Goal: Transaction & Acquisition: Purchase product/service

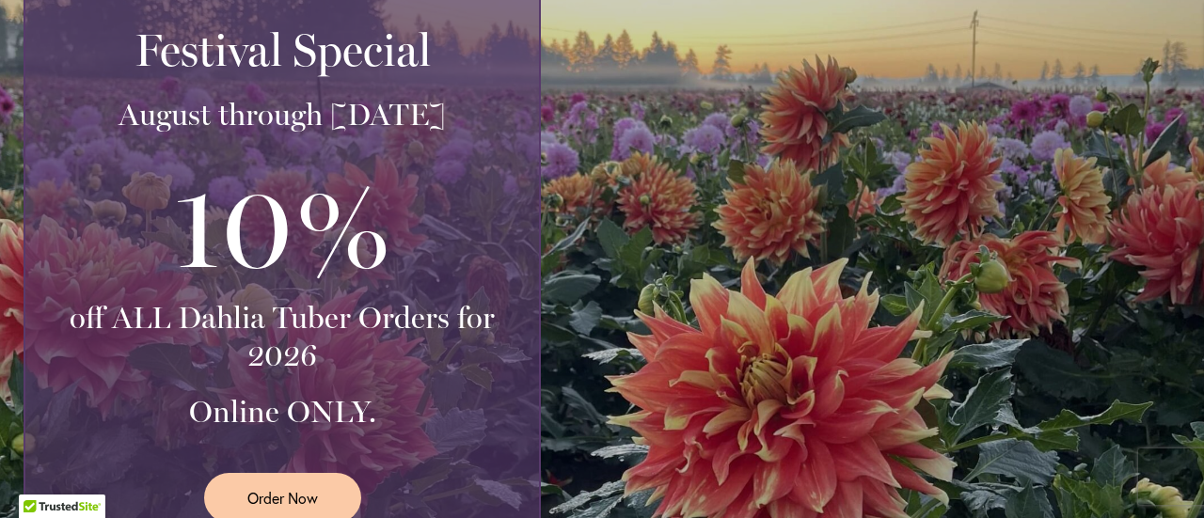
scroll to position [600, 0]
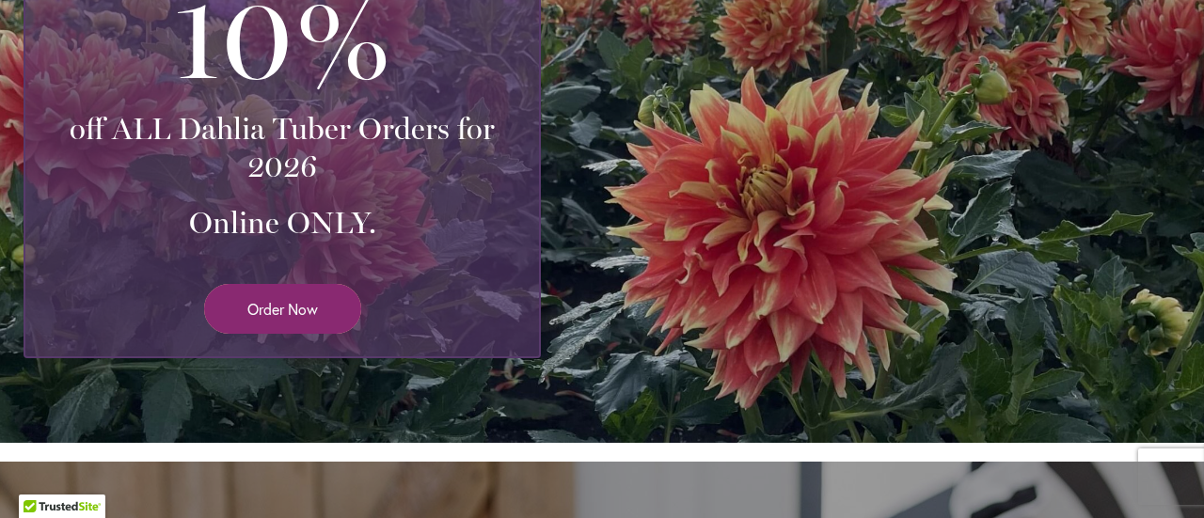
click at [255, 309] on span "Order Now" at bounding box center [282, 309] width 71 height 22
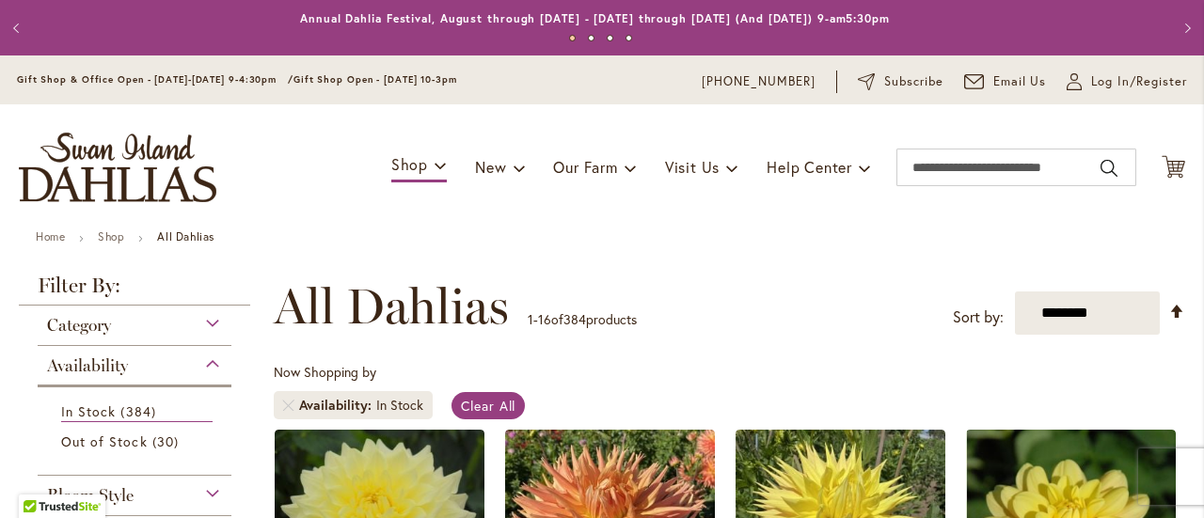
click at [206, 323] on div "Category" at bounding box center [135, 321] width 194 height 30
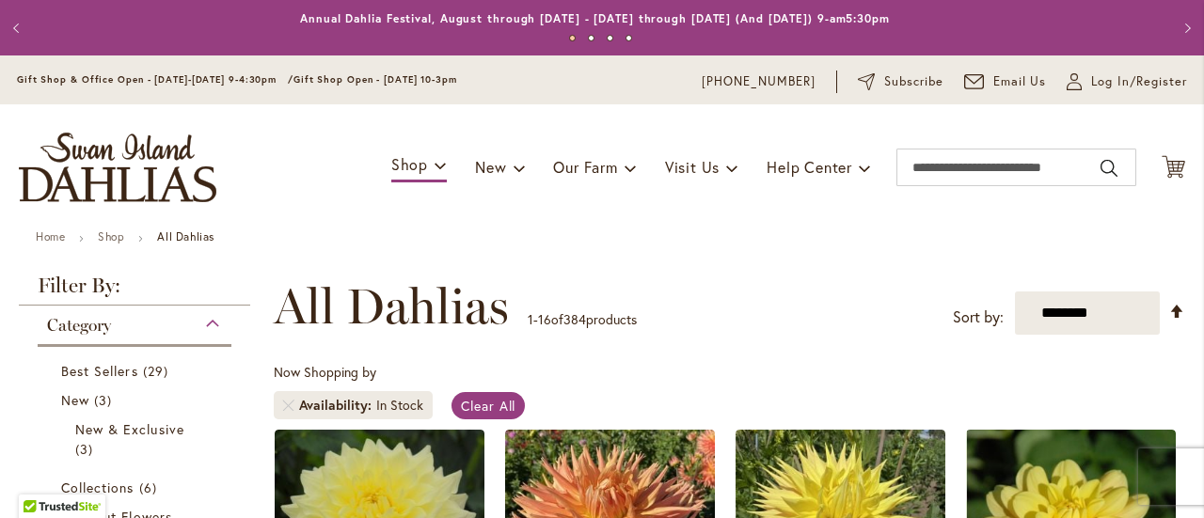
scroll to position [305, 0]
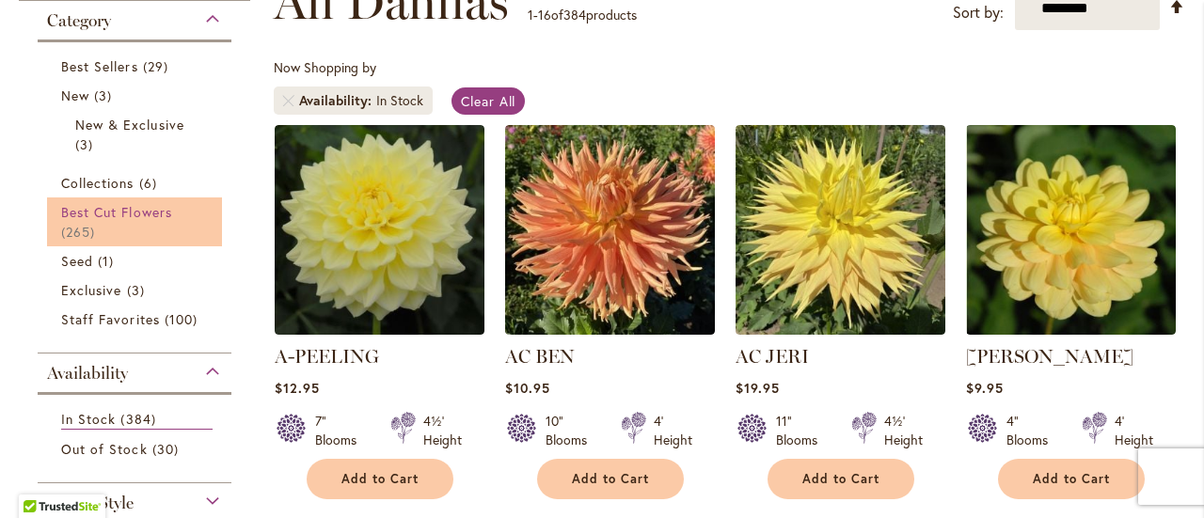
click at [150, 221] on link "Best Cut Flowers 265 items" at bounding box center [136, 221] width 151 height 39
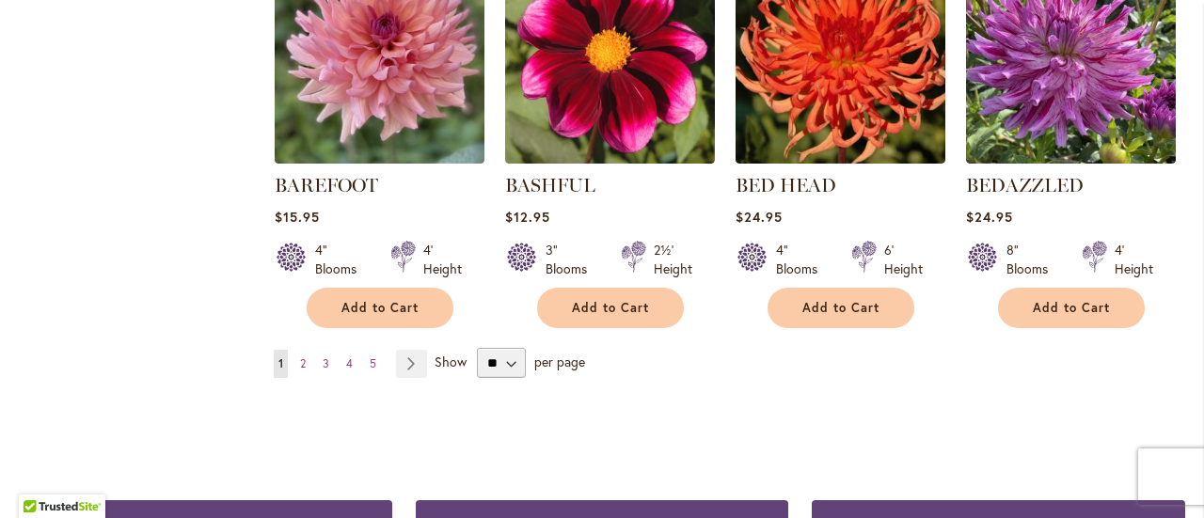
scroll to position [1881, 0]
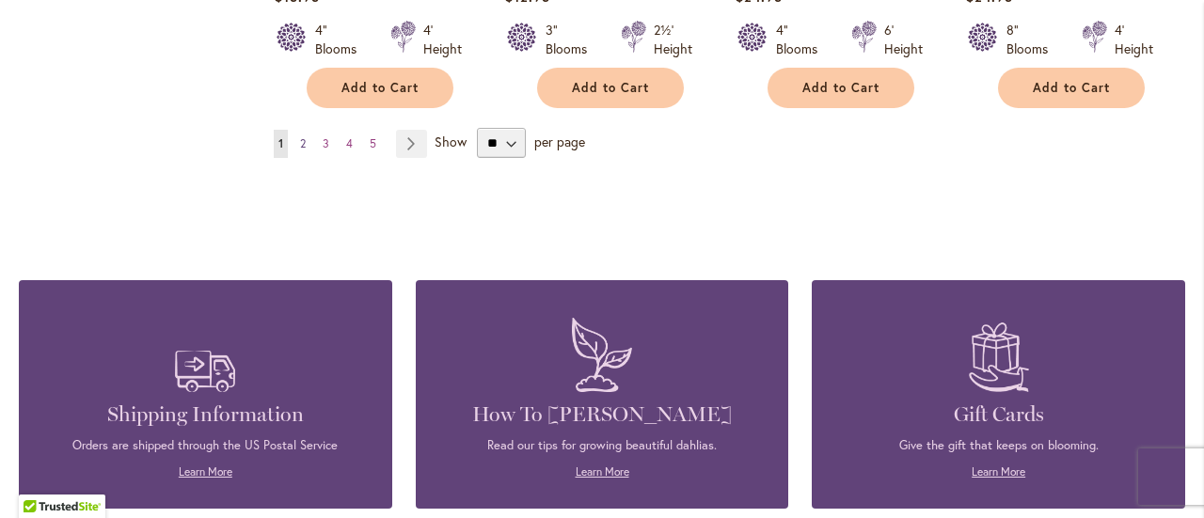
click at [306, 144] on link "Page 2" at bounding box center [302, 144] width 15 height 28
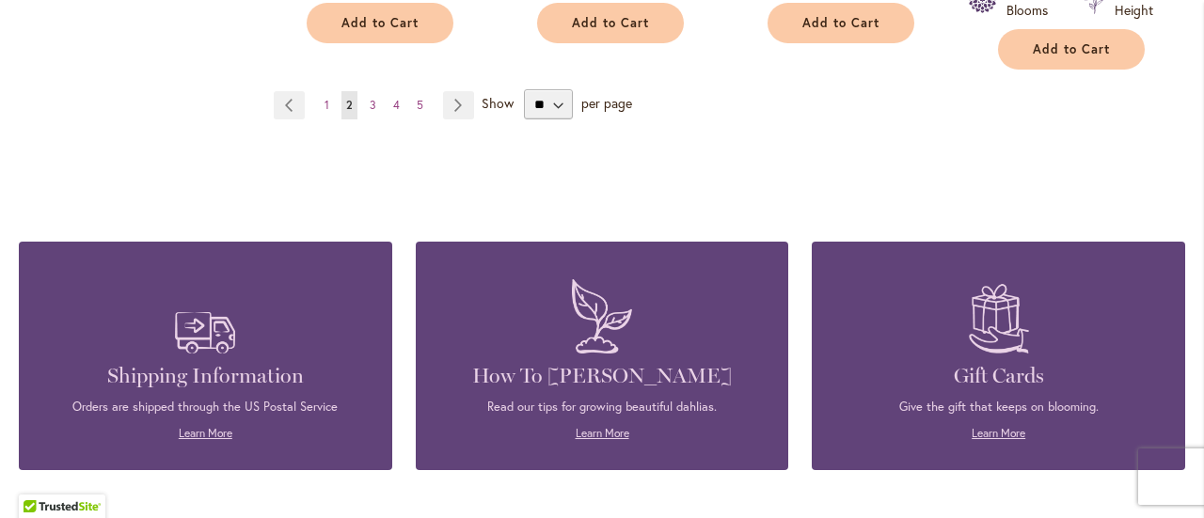
scroll to position [1881, 0]
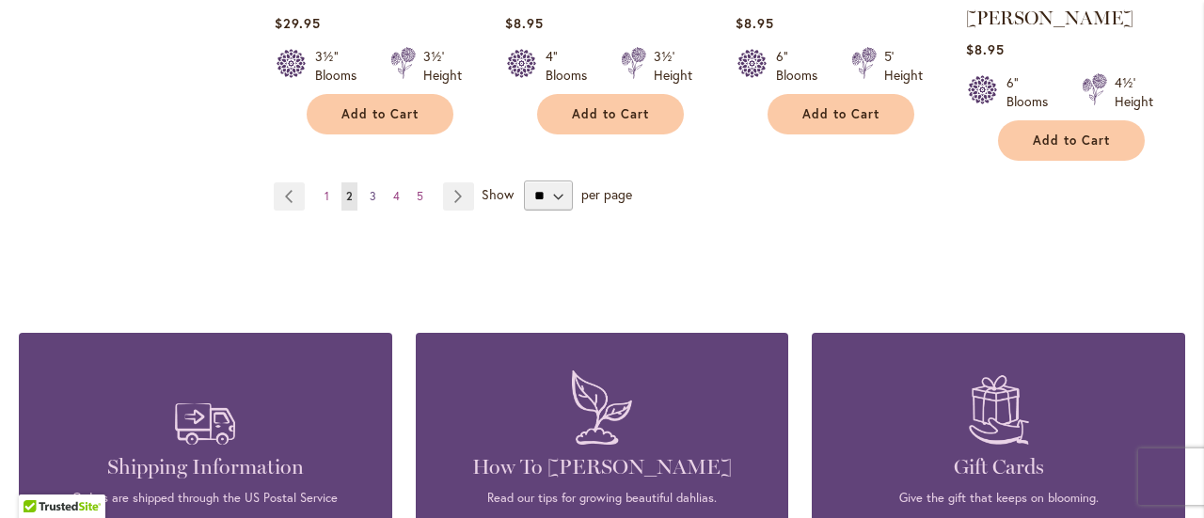
click at [370, 189] on span "3" at bounding box center [373, 196] width 7 height 14
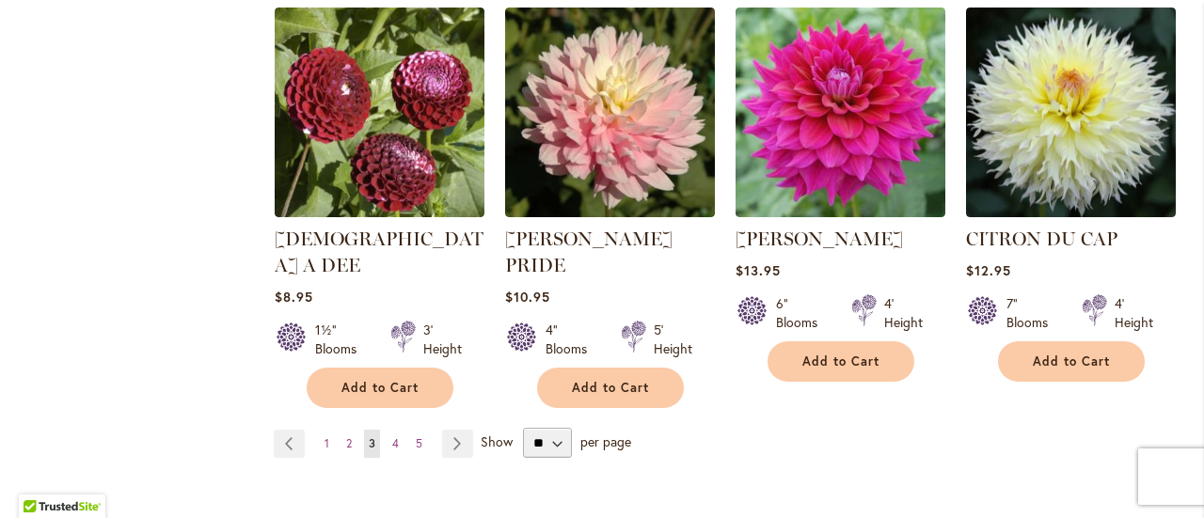
scroll to position [1693, 0]
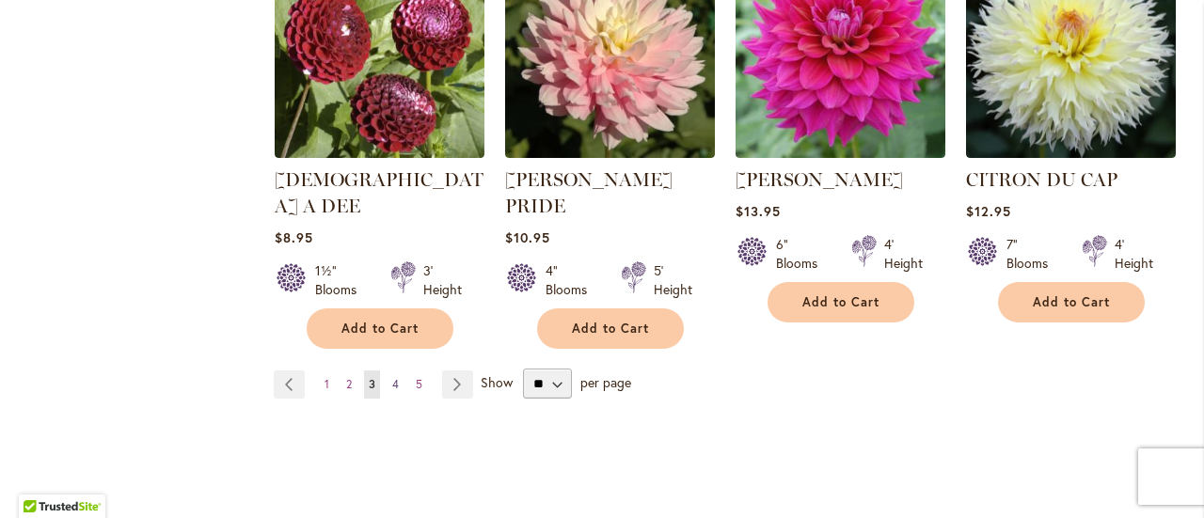
click at [392, 377] on span "4" at bounding box center [395, 384] width 7 height 14
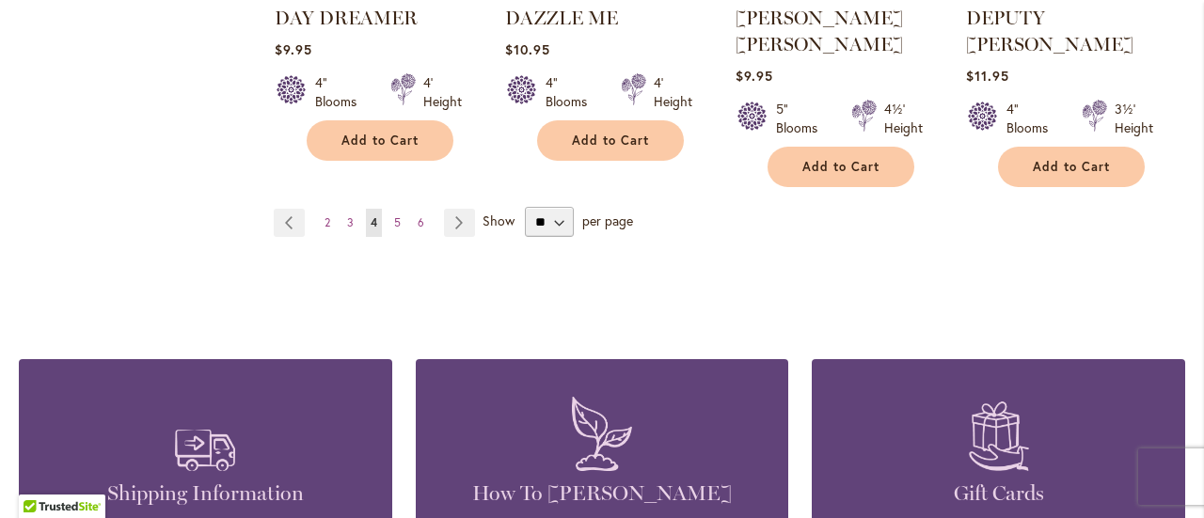
scroll to position [1881, 0]
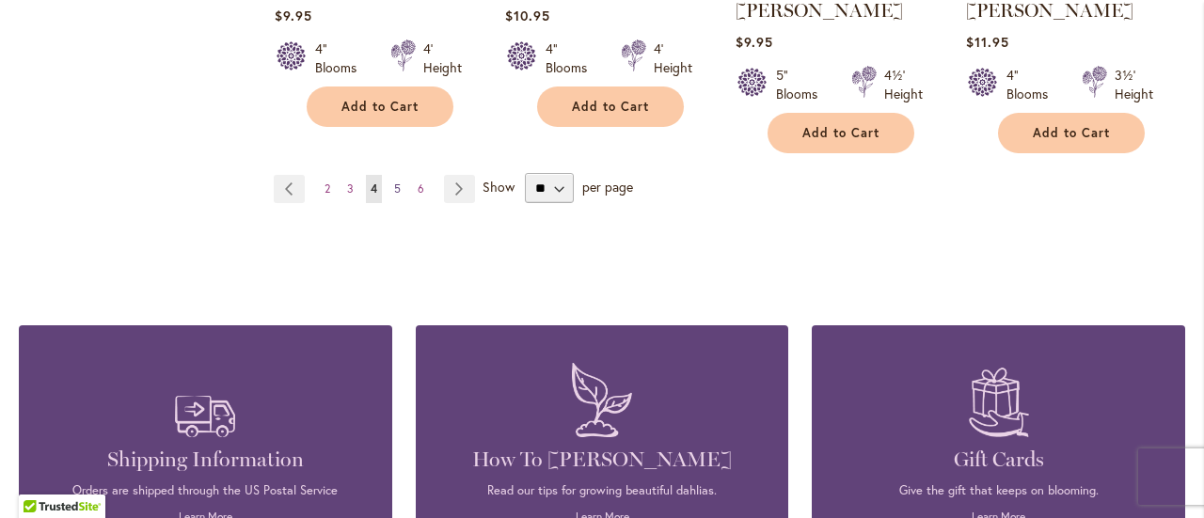
click at [395, 181] on span "5" at bounding box center [397, 188] width 7 height 14
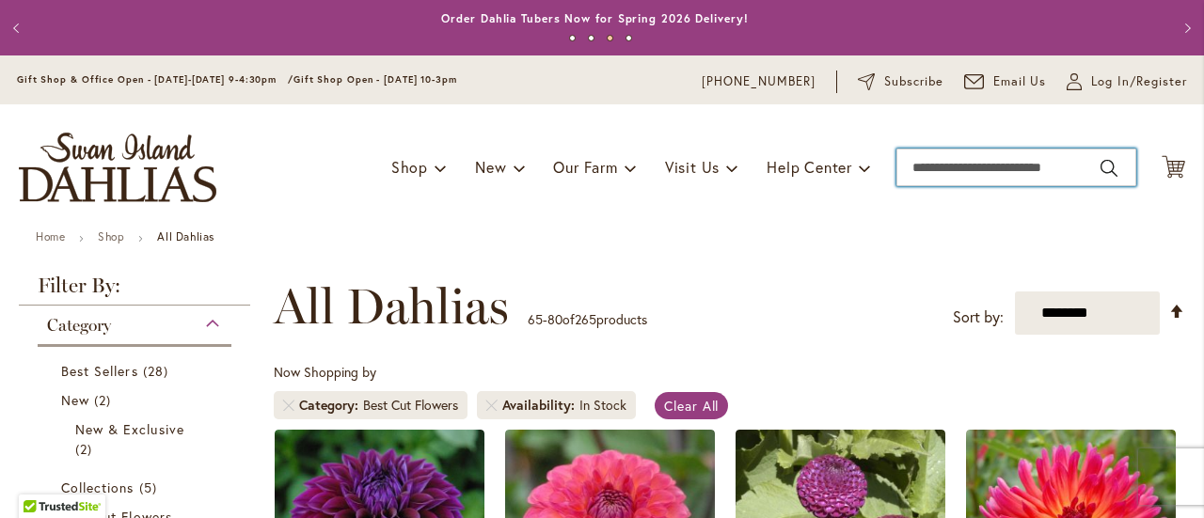
click at [921, 172] on input "Search" at bounding box center [1016, 168] width 240 height 38
type input "**********"
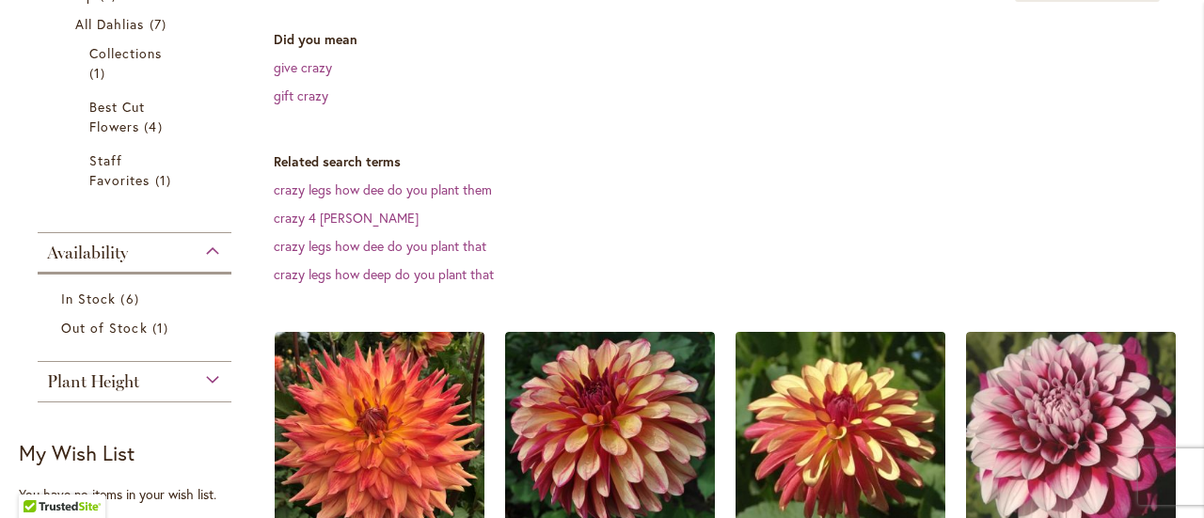
scroll to position [564, 0]
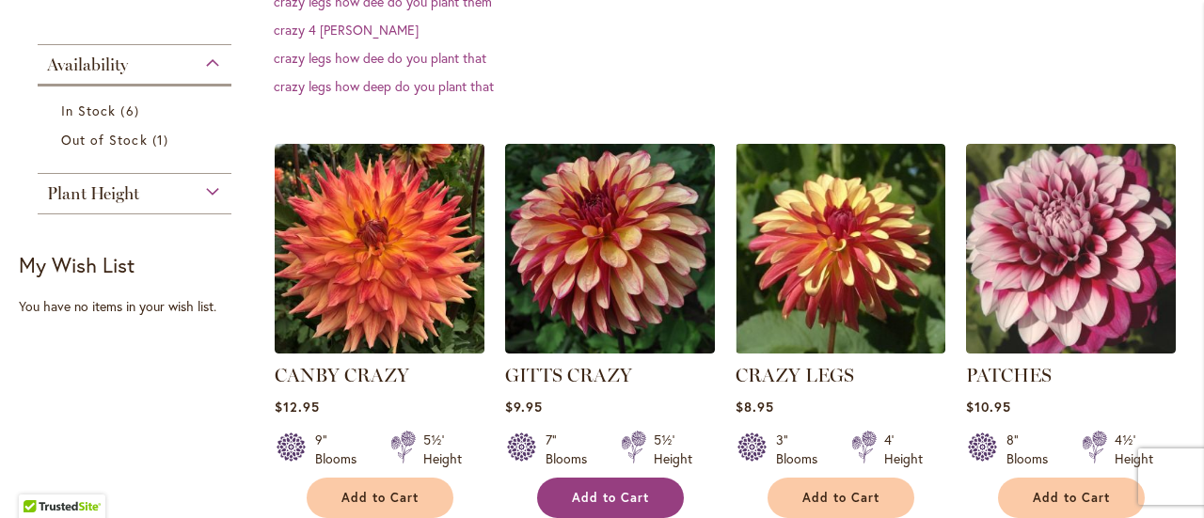
click at [601, 499] on span "Add to Cart" at bounding box center [610, 498] width 77 height 16
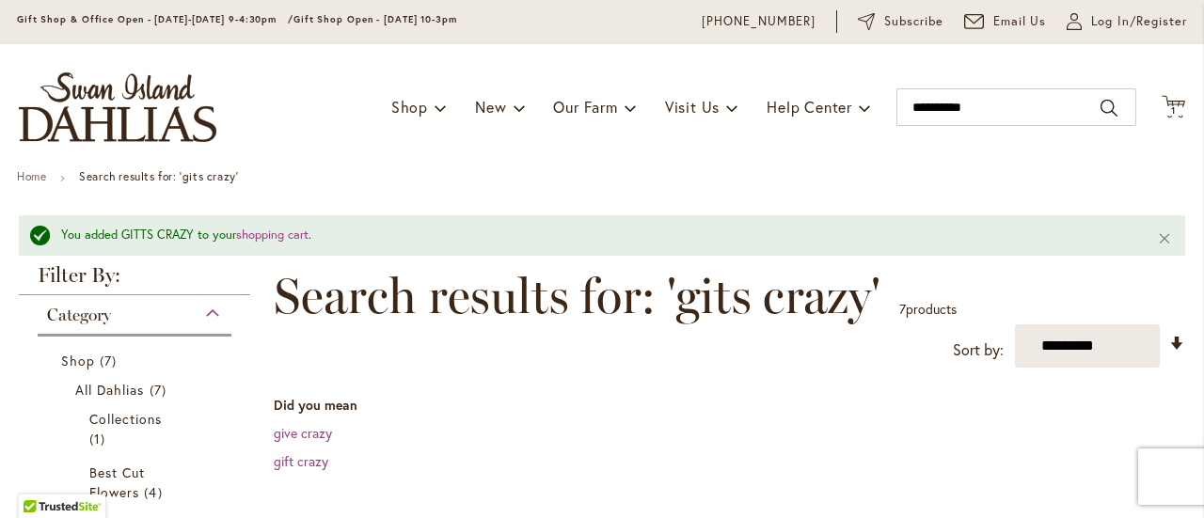
scroll to position [0, 0]
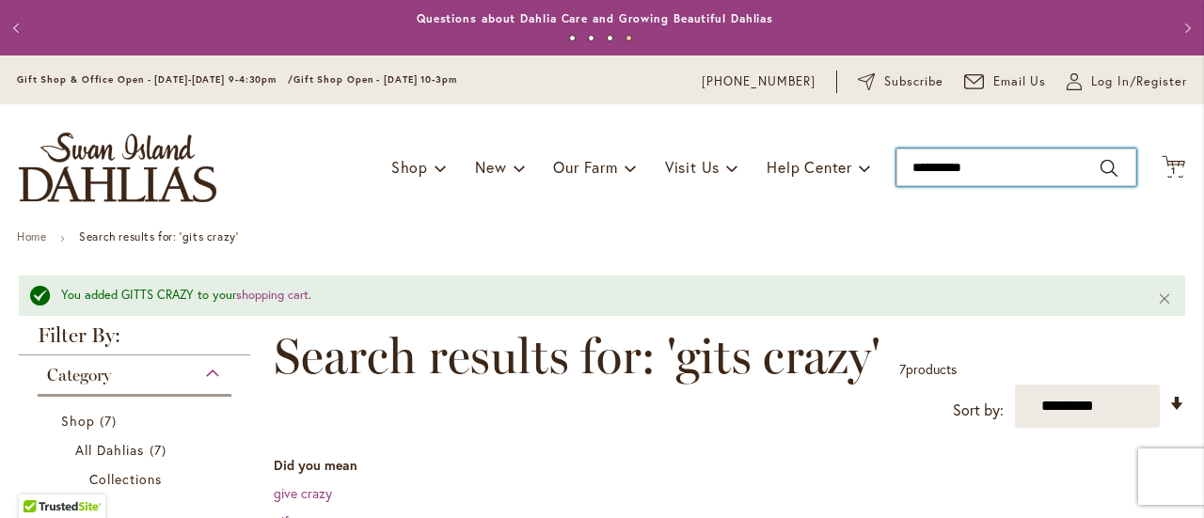
drag, startPoint x: 972, startPoint y: 168, endPoint x: 876, endPoint y: 168, distance: 95.9
click at [877, 169] on div "Toggle Nav Shop Dahlia Tubers Collections Fresh Cut Dahlias Gardening Supplies …" at bounding box center [602, 167] width 1204 height 126
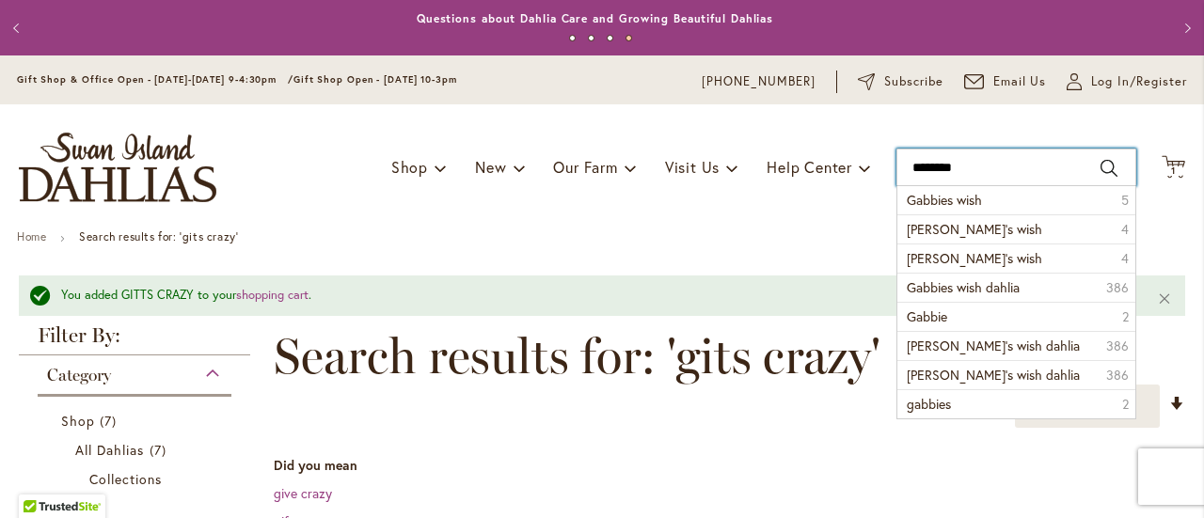
type input "*******"
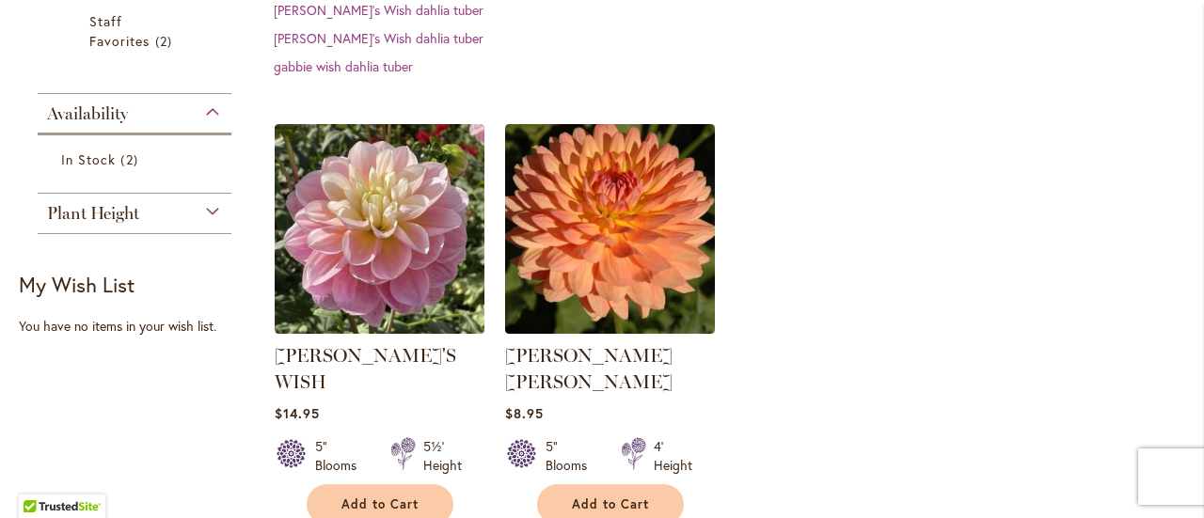
scroll to position [470, 0]
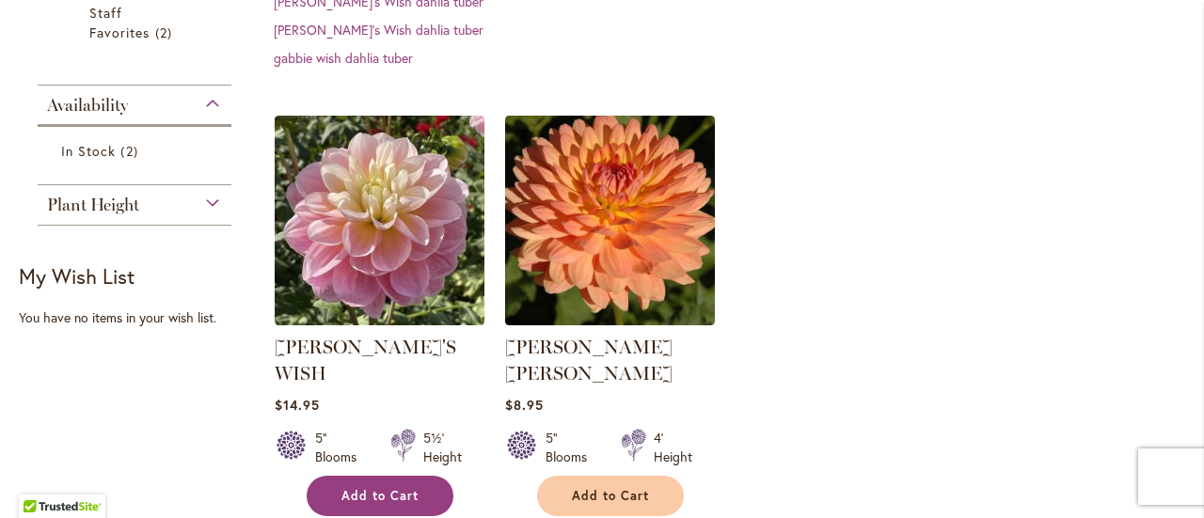
click at [366, 488] on span "Add to Cart" at bounding box center [379, 496] width 77 height 16
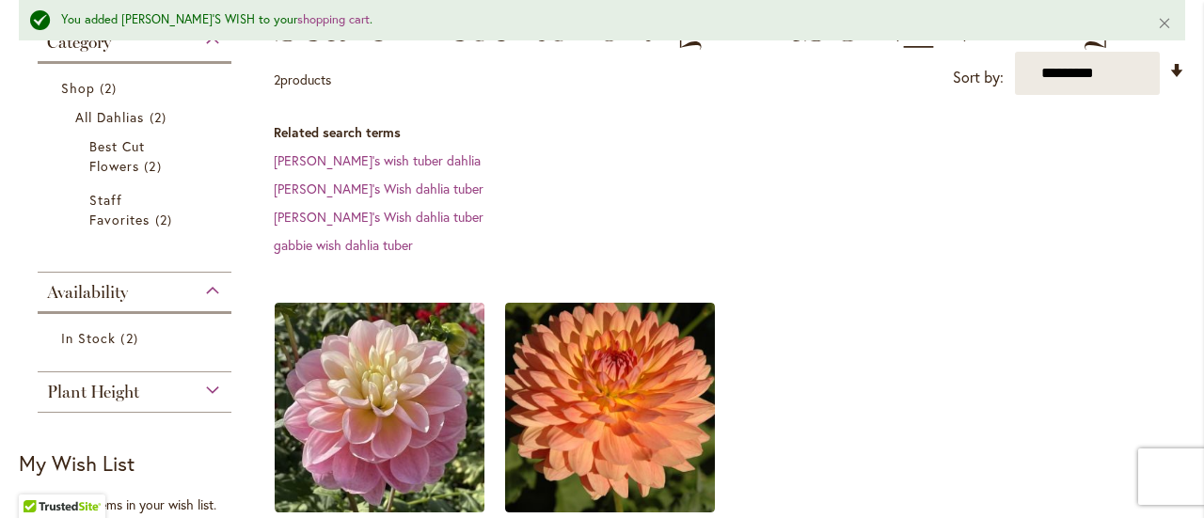
scroll to position [49, 0]
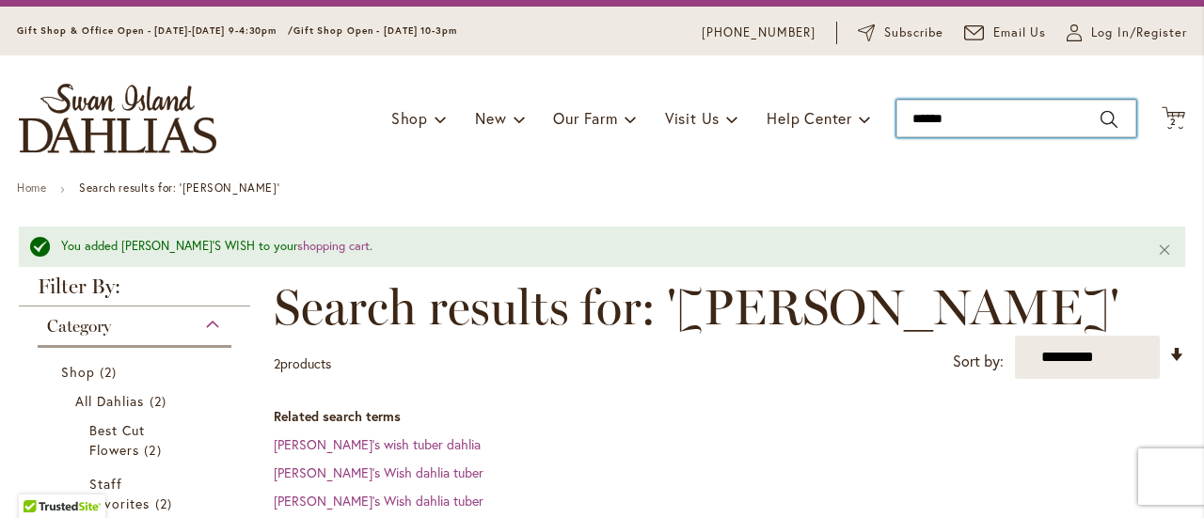
drag, startPoint x: 980, startPoint y: 117, endPoint x: 871, endPoint y: 119, distance: 109.1
click at [871, 119] on div "Toggle Nav Shop Dahlia Tubers Collections Fresh Cut Dahlias Gardening Supplies …" at bounding box center [602, 118] width 1204 height 126
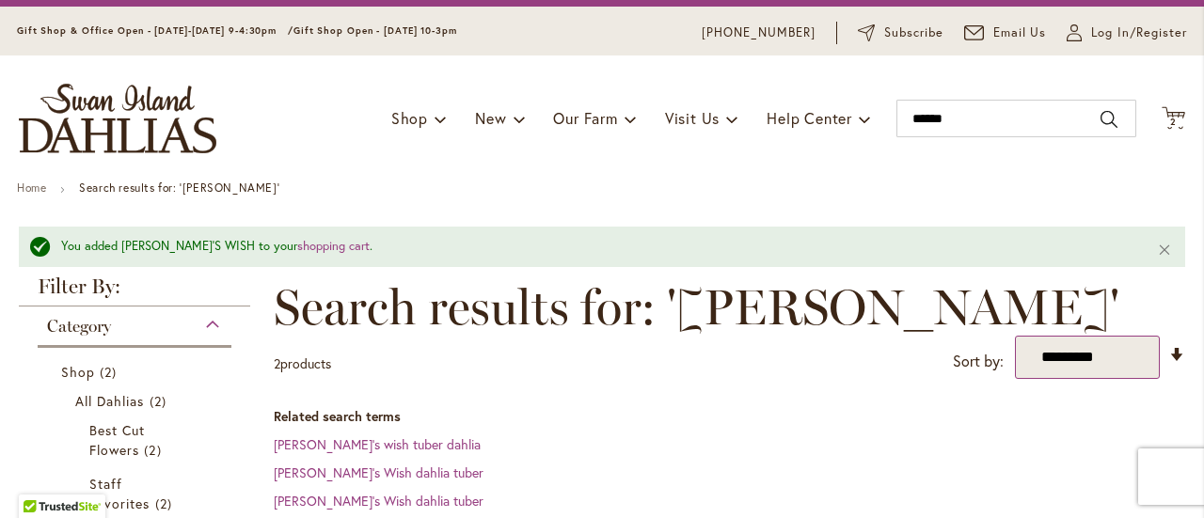
click at [1100, 336] on select "**********" at bounding box center [1087, 357] width 145 height 43
type input "******"
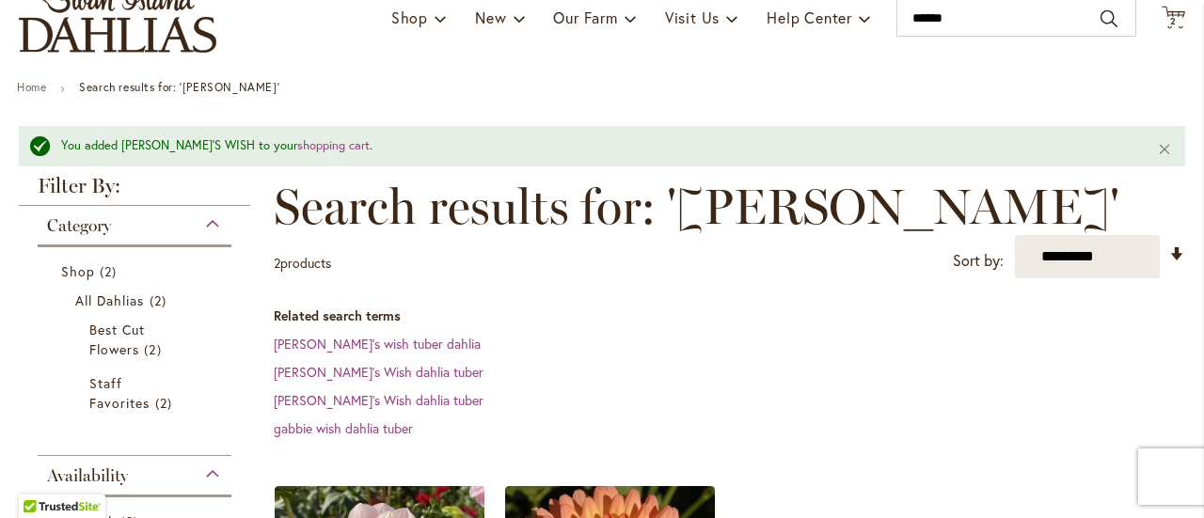
scroll to position [143, 0]
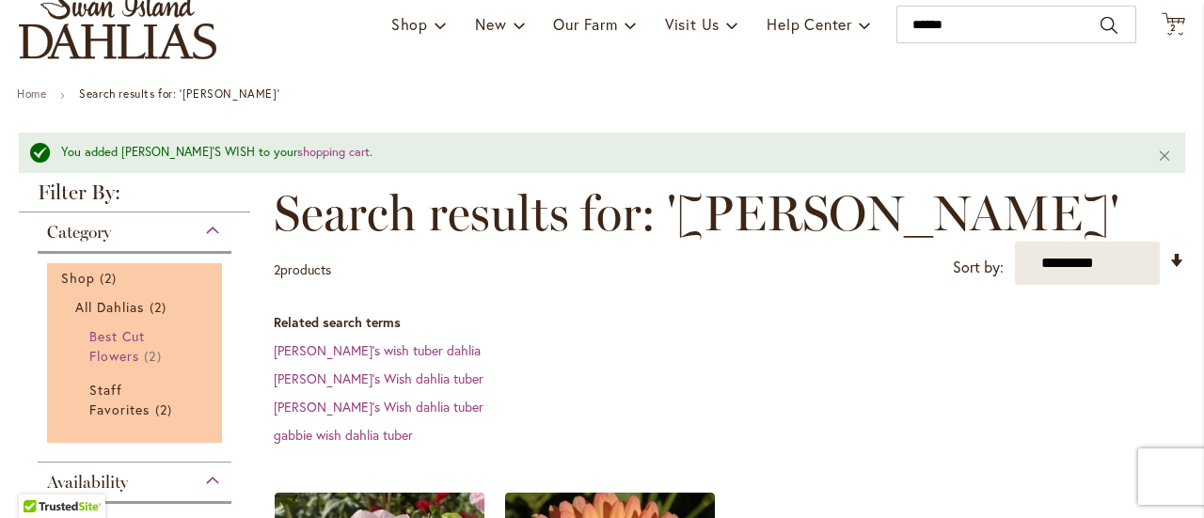
click at [110, 340] on span "Best Cut Flowers" at bounding box center [116, 346] width 55 height 38
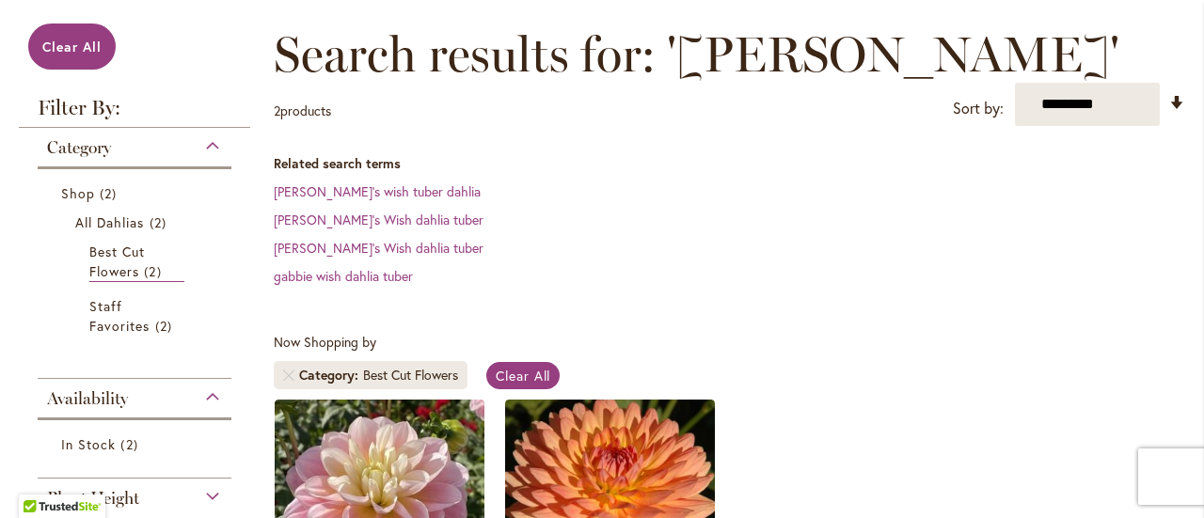
scroll to position [282, 0]
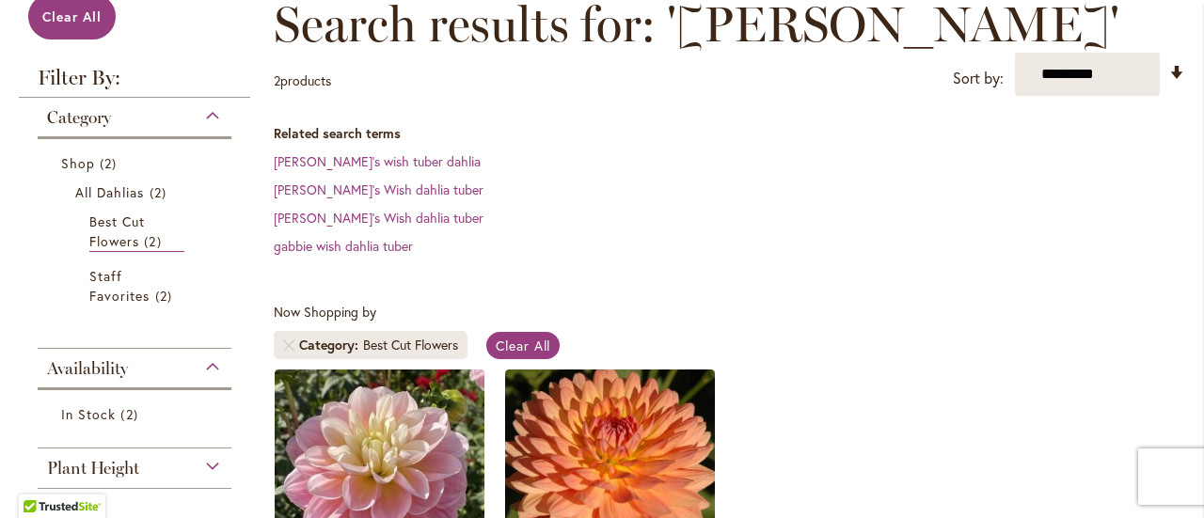
click at [66, 112] on span "Category" at bounding box center [79, 117] width 64 height 21
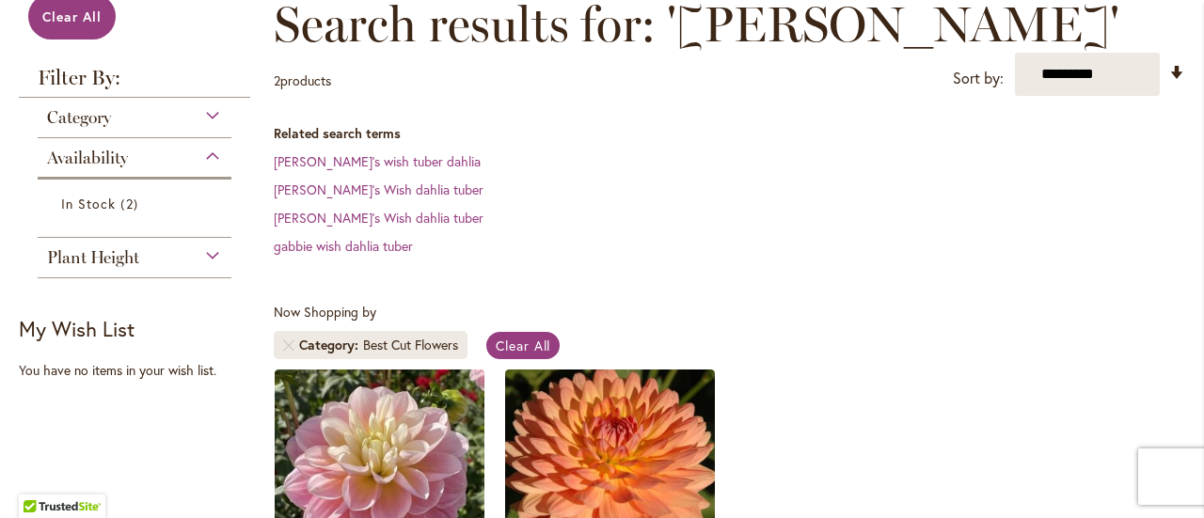
click at [205, 118] on div "Category" at bounding box center [135, 113] width 194 height 30
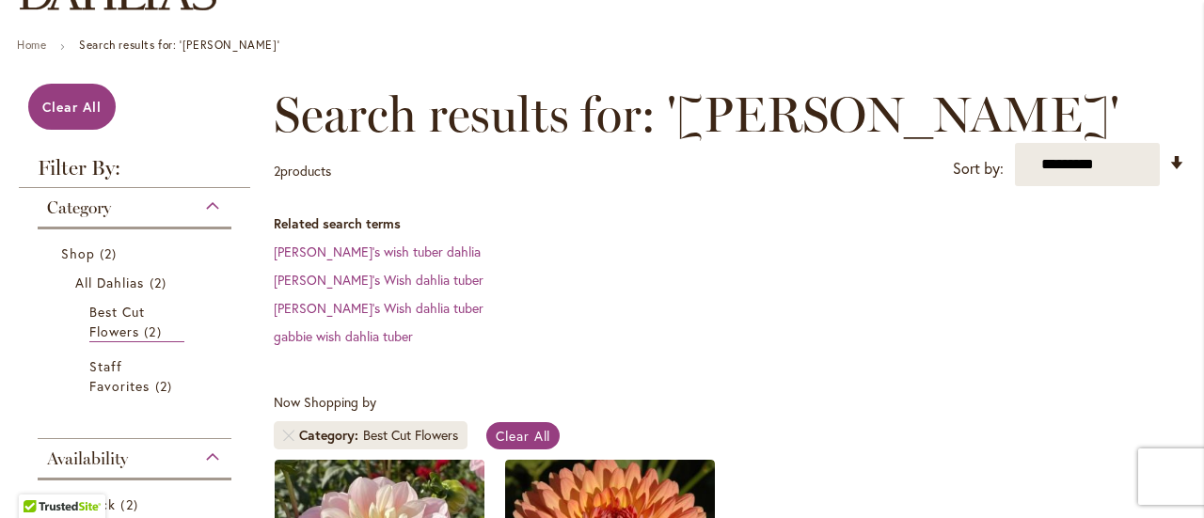
scroll to position [94, 0]
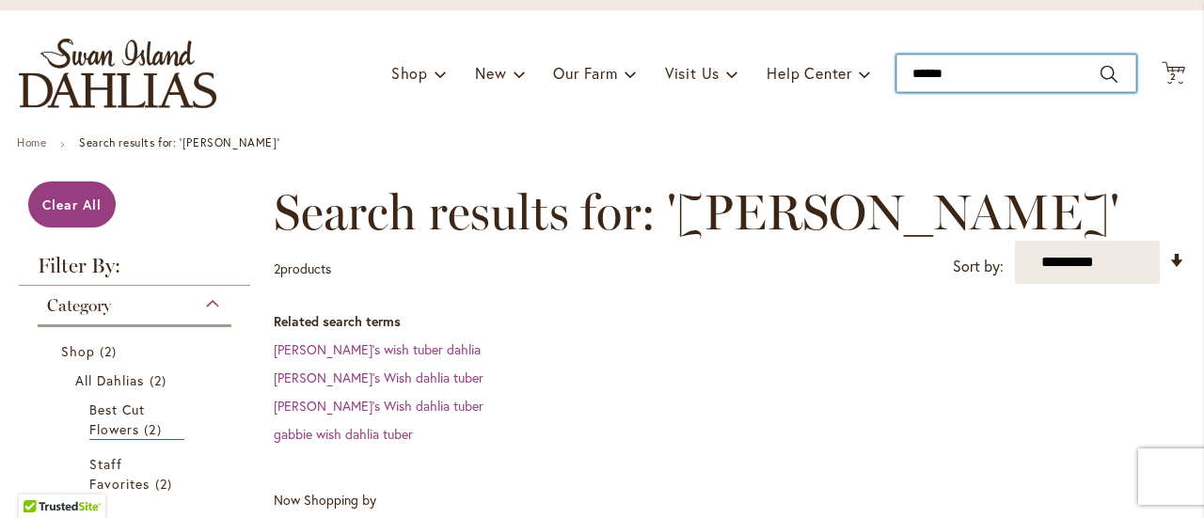
drag, startPoint x: 973, startPoint y: 80, endPoint x: 884, endPoint y: 74, distance: 89.5
click at [896, 74] on input "******" at bounding box center [1016, 74] width 240 height 38
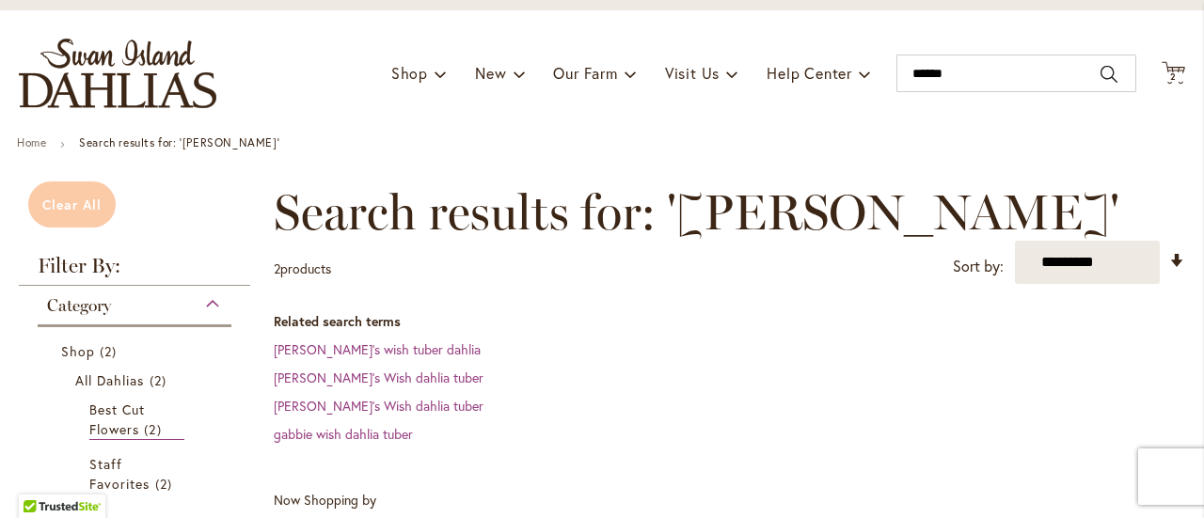
click at [80, 216] on link "Clear All" at bounding box center [71, 204] width 87 height 46
type input "******"
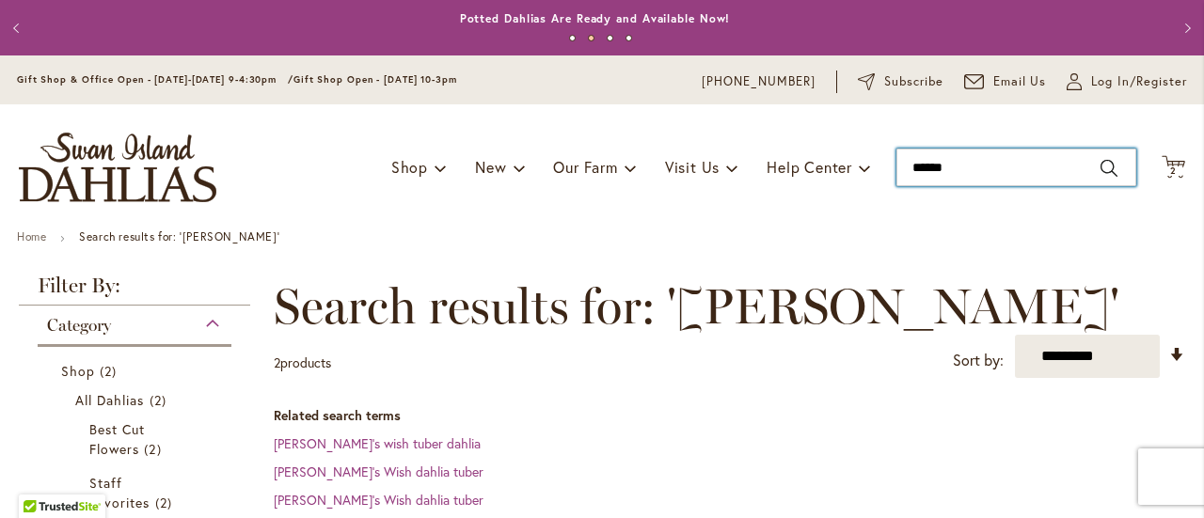
type input "******"
drag, startPoint x: 965, startPoint y: 167, endPoint x: 828, endPoint y: 160, distance: 136.6
click at [828, 160] on div "Toggle Nav Shop Dahlia Tubers Collections Fresh Cut Dahlias Gardening Supplies …" at bounding box center [602, 167] width 1204 height 126
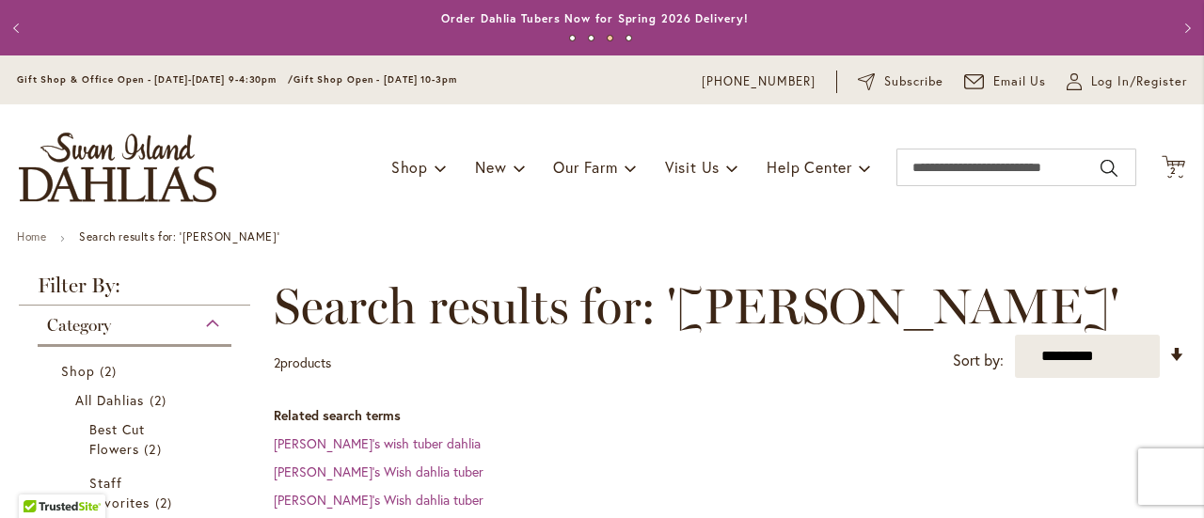
click at [387, 206] on div "Toggle Nav Shop Dahlia Tubers Collections Fresh Cut Dahlias Gardening Supplies …" at bounding box center [602, 167] width 1204 height 126
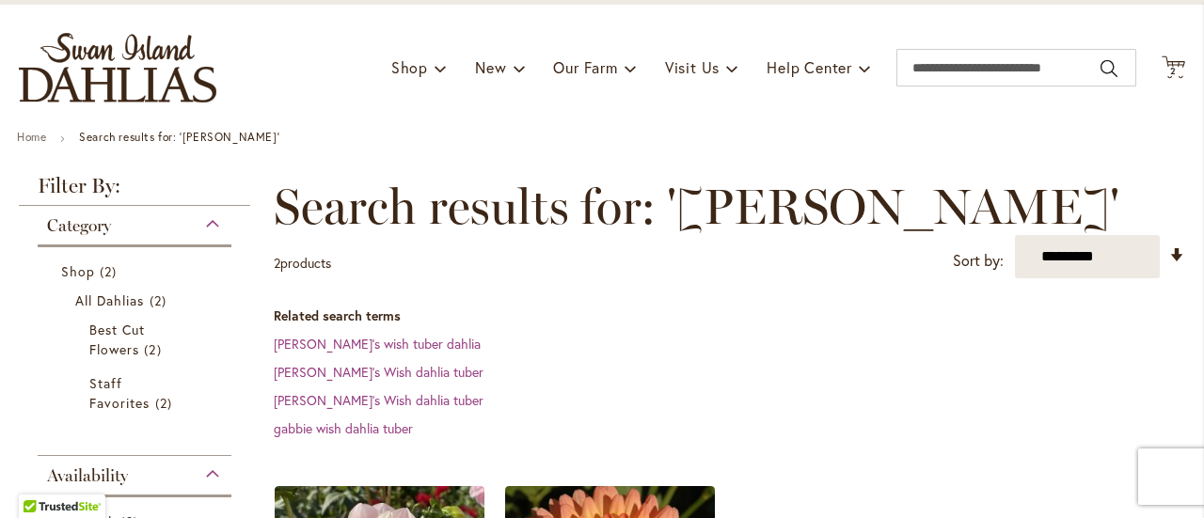
scroll to position [188, 0]
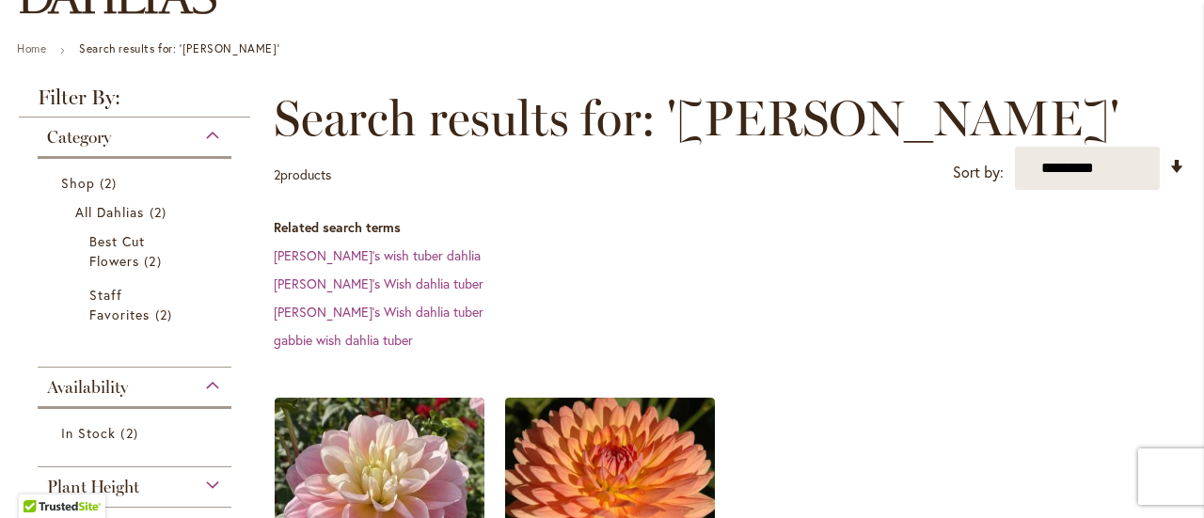
click at [115, 135] on div "Category" at bounding box center [135, 133] width 194 height 30
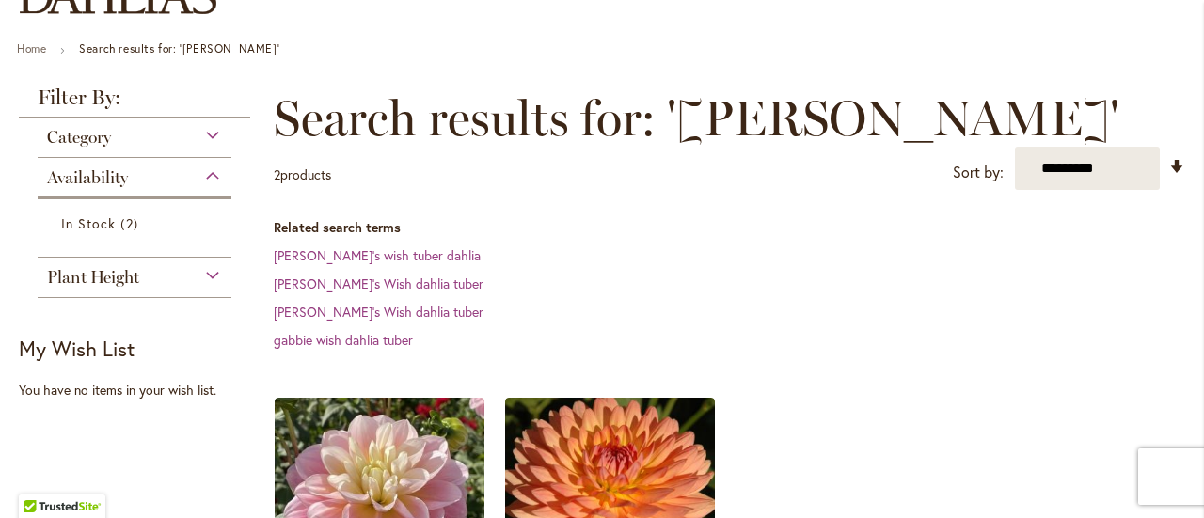
click at [103, 142] on span "Category" at bounding box center [79, 137] width 64 height 21
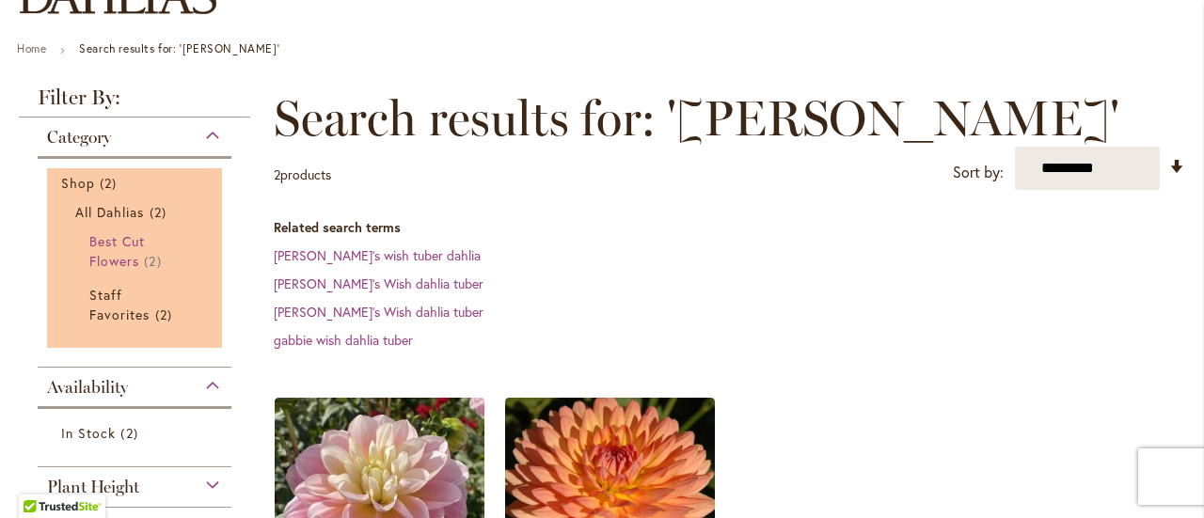
click at [97, 236] on span "Best Cut Flowers" at bounding box center [116, 251] width 55 height 38
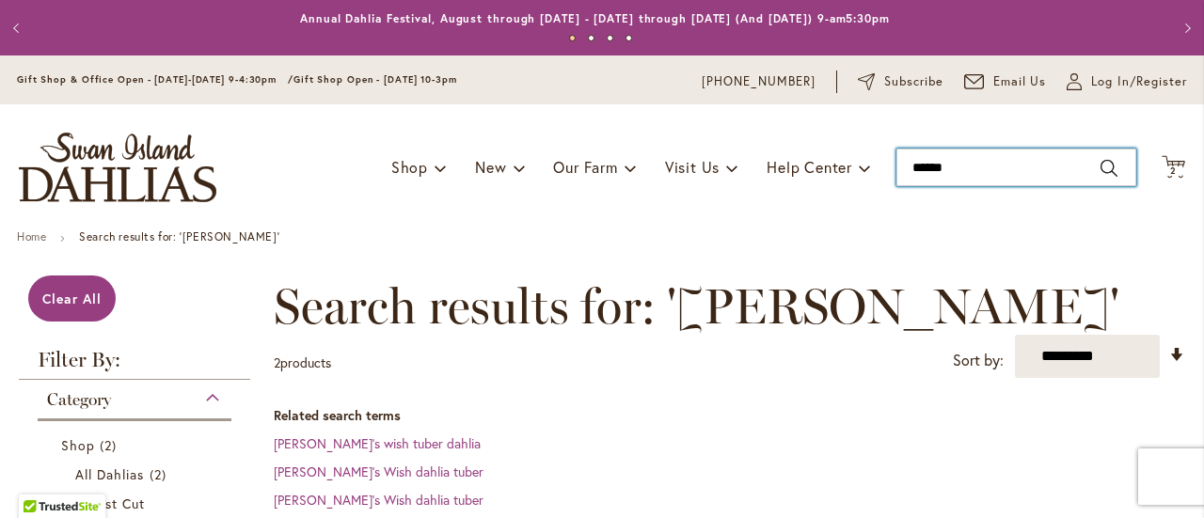
type input "******"
drag, startPoint x: 961, startPoint y: 166, endPoint x: 743, endPoint y: 134, distance: 220.5
click at [856, 174] on div "Toggle Nav Shop Dahlia Tubers Collections Fresh Cut Dahlias Gardening Supplies …" at bounding box center [602, 167] width 1204 height 126
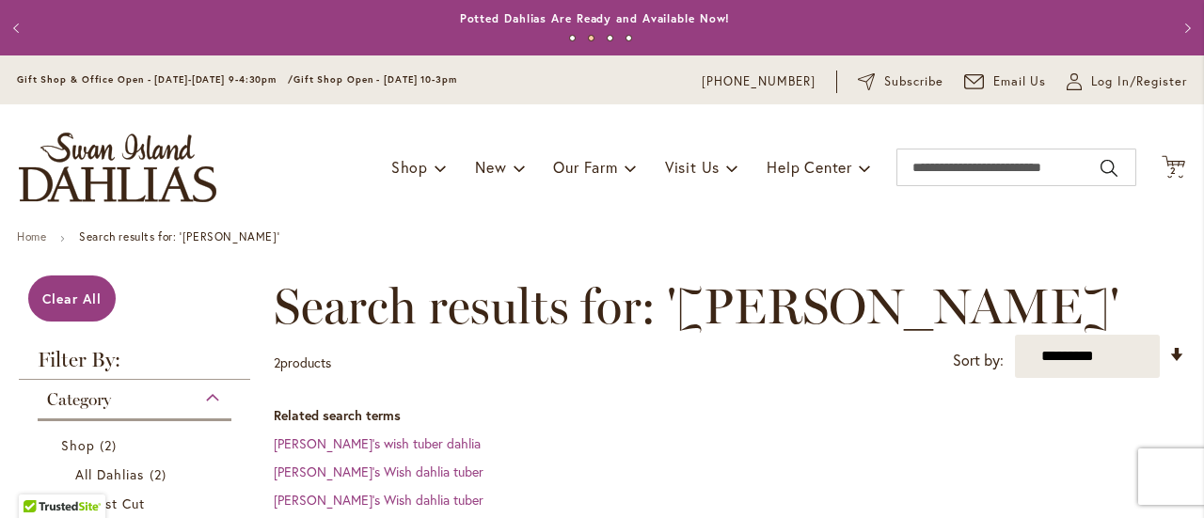
click at [134, 188] on img "store logo" at bounding box center [117, 168] width 197 height 70
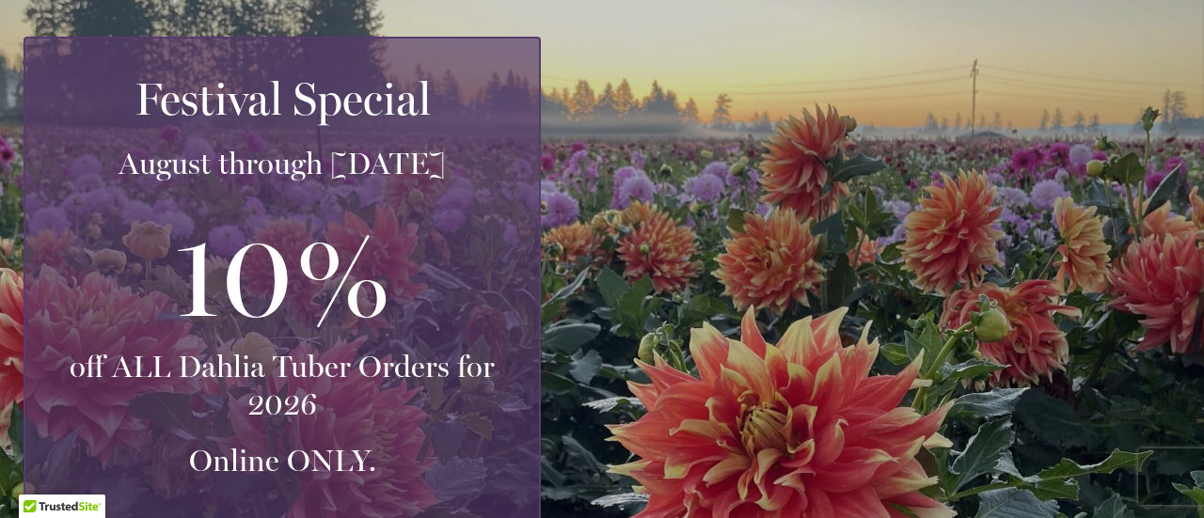
scroll to position [564, 0]
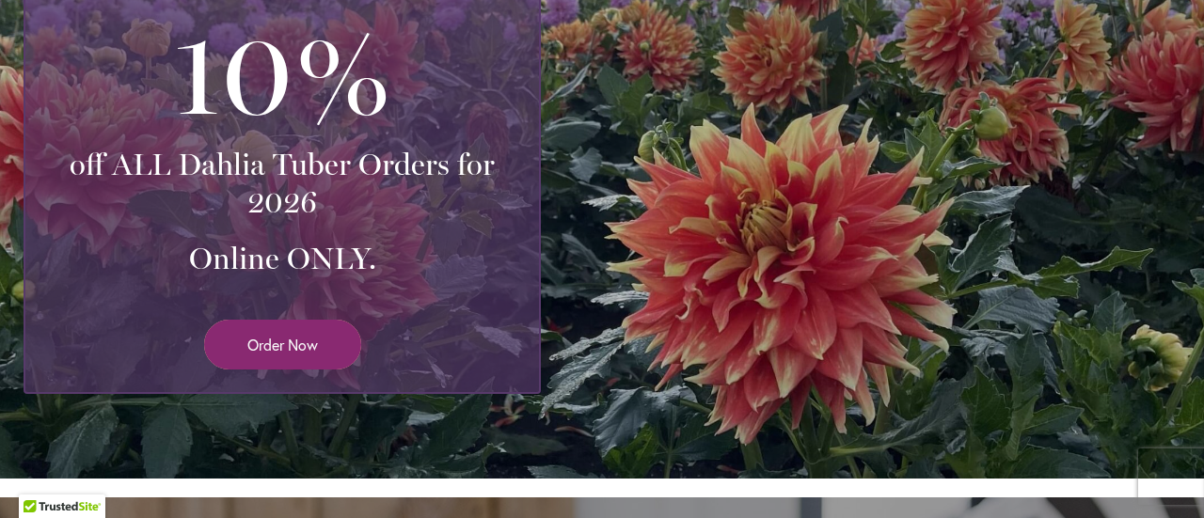
click at [299, 341] on span "Order Now" at bounding box center [282, 345] width 71 height 22
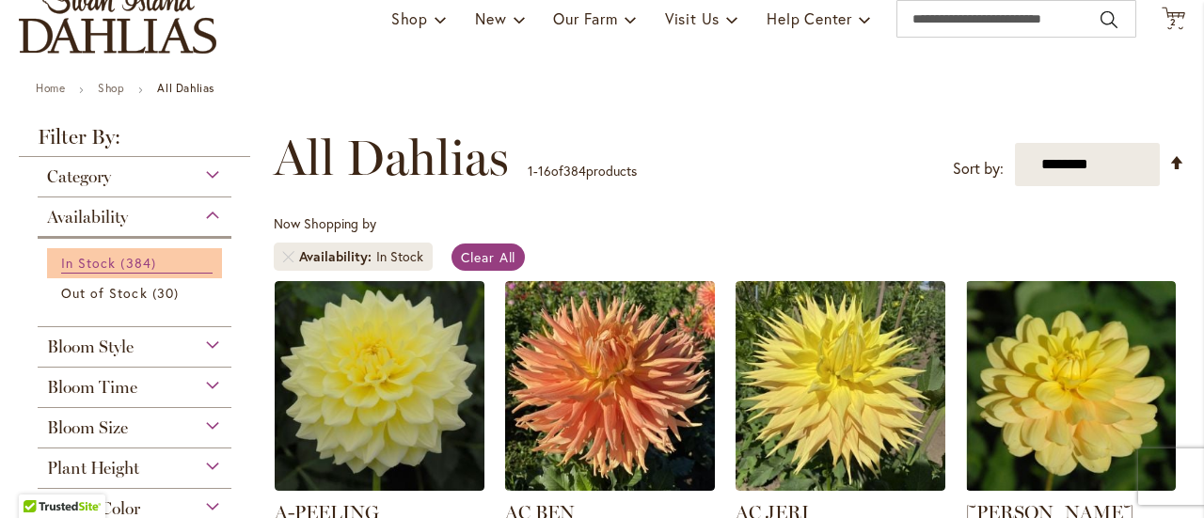
scroll to position [188, 0]
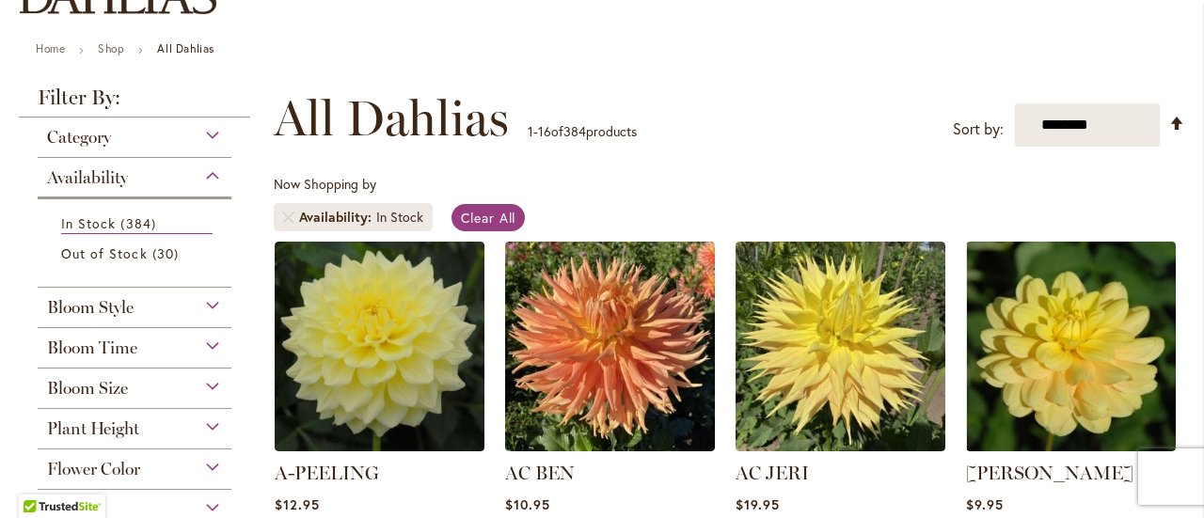
click at [183, 142] on div "Category" at bounding box center [135, 133] width 194 height 30
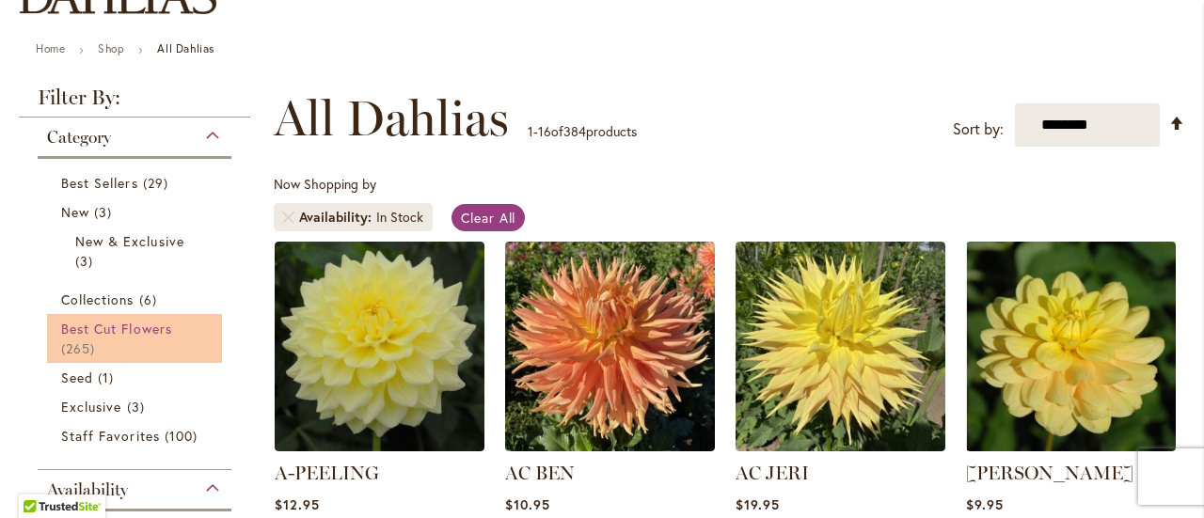
click at [101, 332] on span "Best Cut Flowers" at bounding box center [116, 329] width 111 height 18
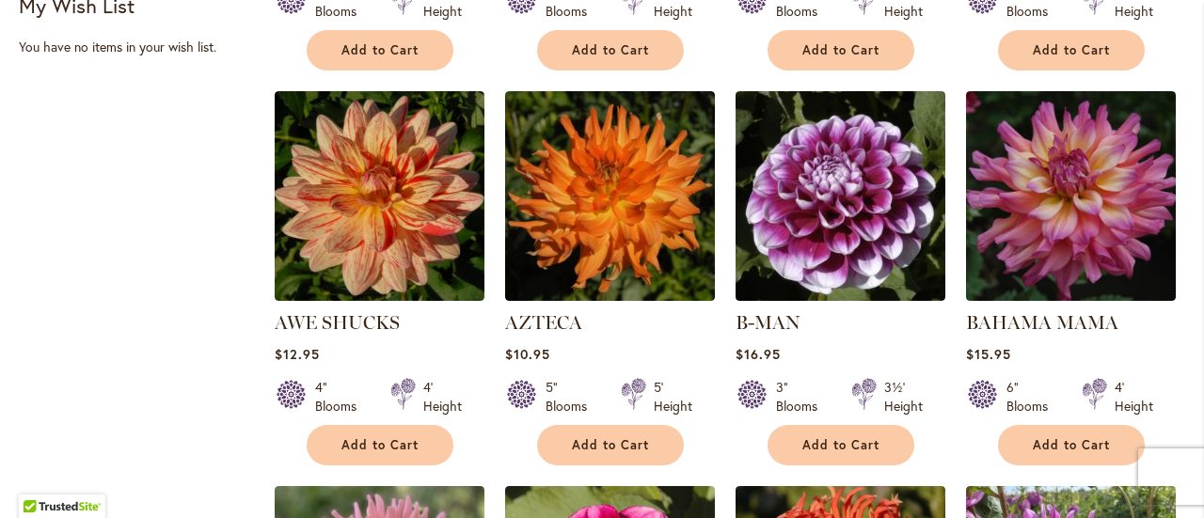
scroll to position [1787, 0]
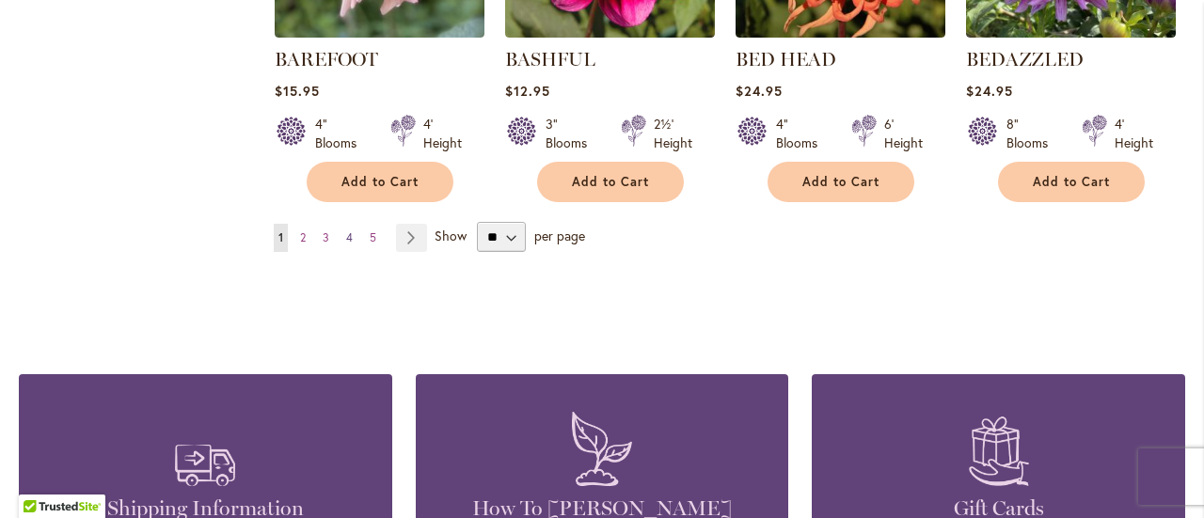
click at [348, 238] on span "4" at bounding box center [349, 237] width 7 height 14
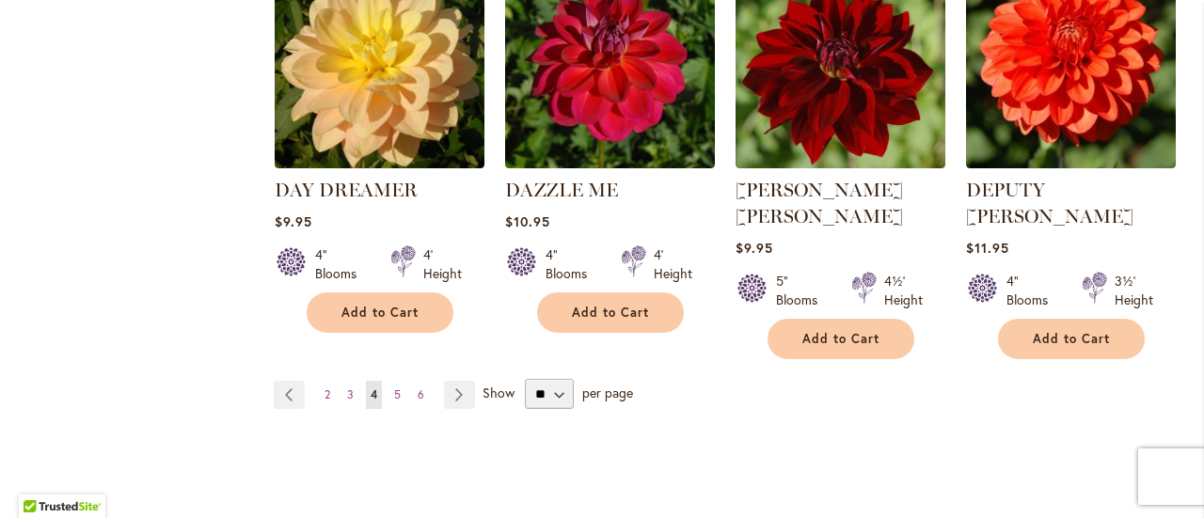
scroll to position [1787, 0]
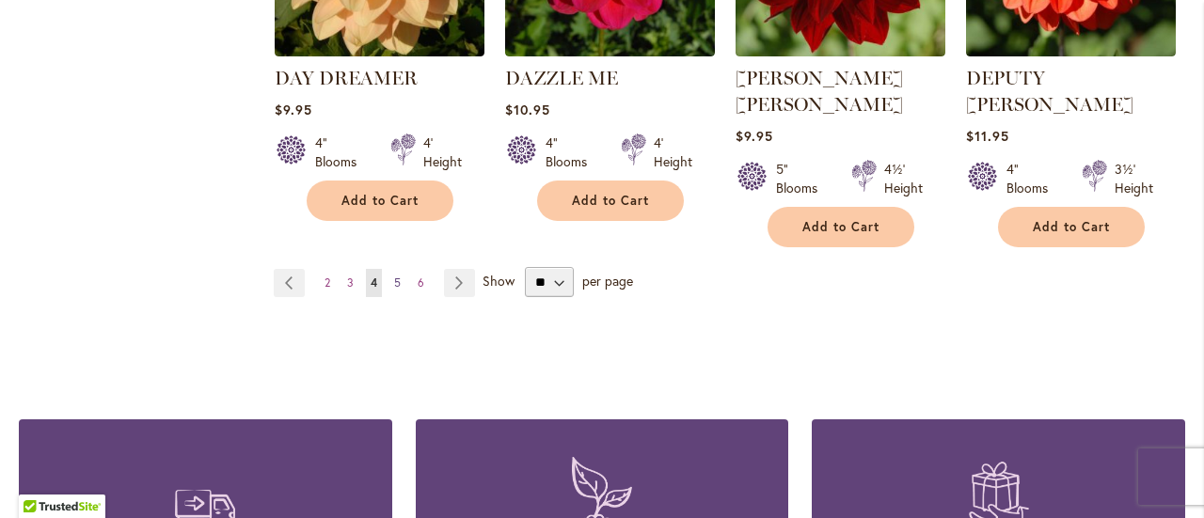
click at [399, 269] on link "Page 5" at bounding box center [397, 283] width 16 height 28
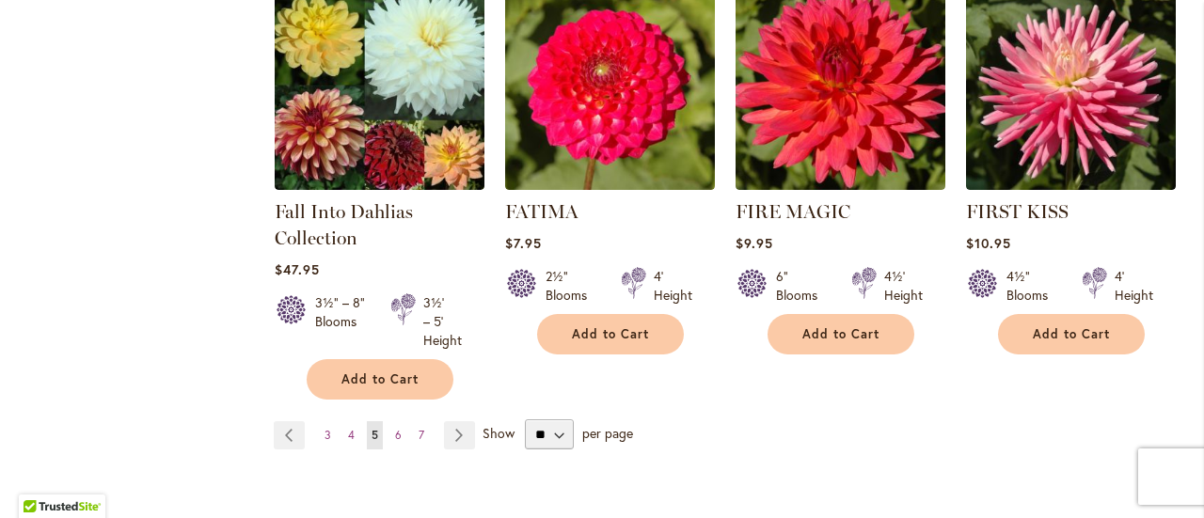
scroll to position [1693, 0]
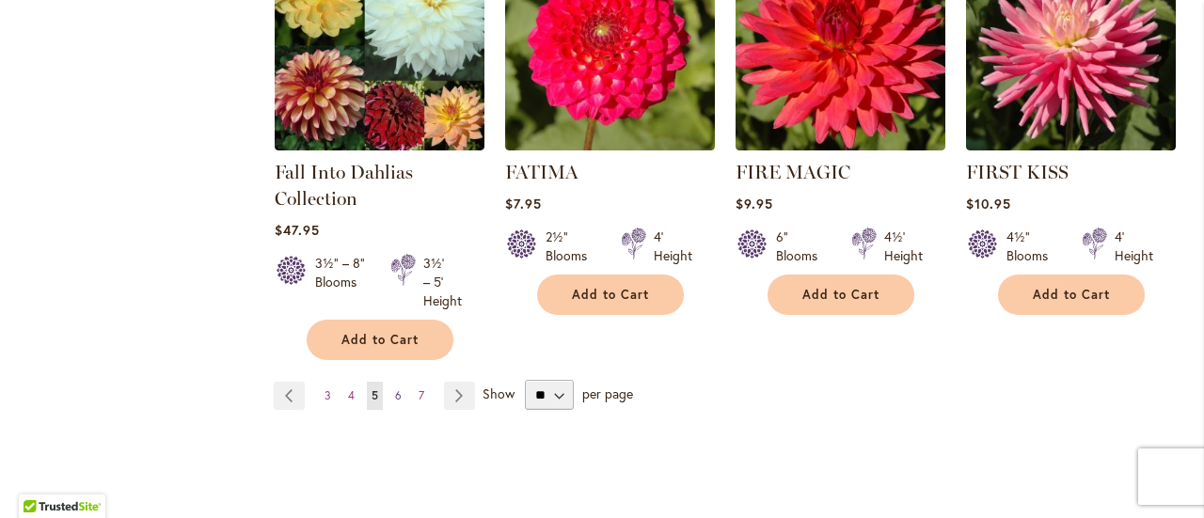
click at [398, 395] on span "6" at bounding box center [398, 395] width 7 height 14
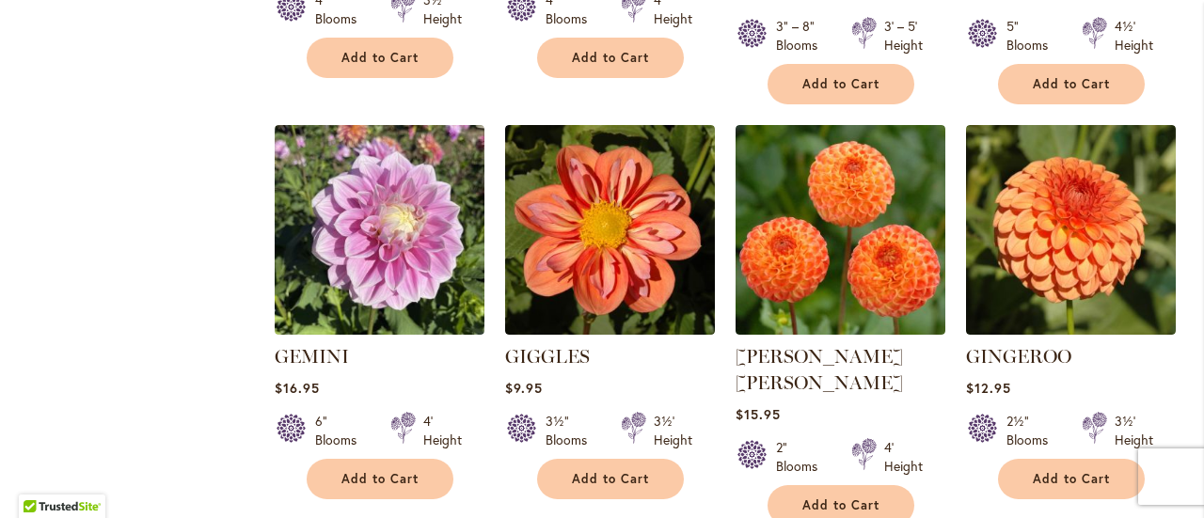
scroll to position [1599, 0]
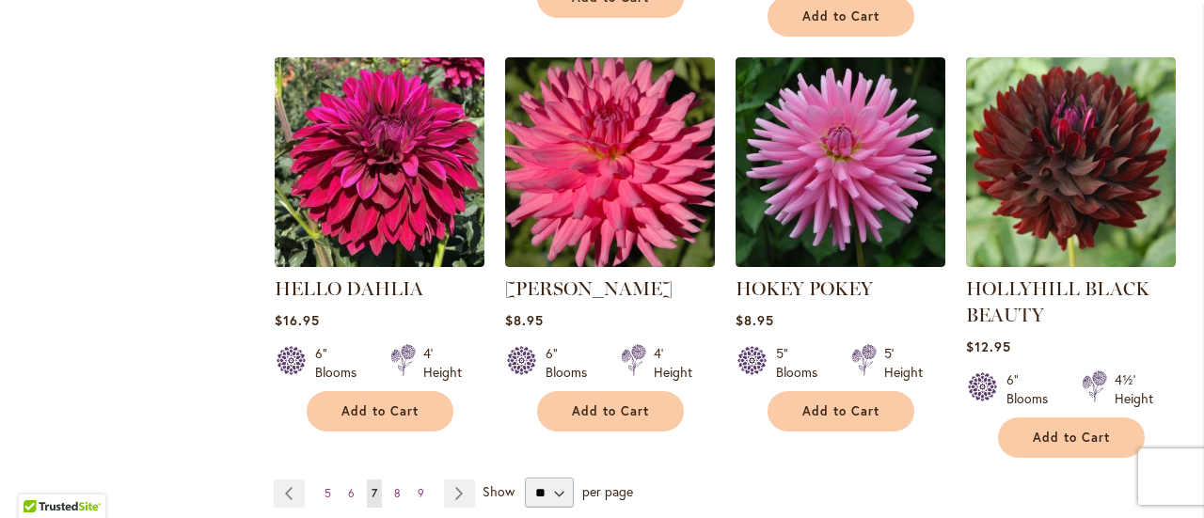
scroll to position [1787, 0]
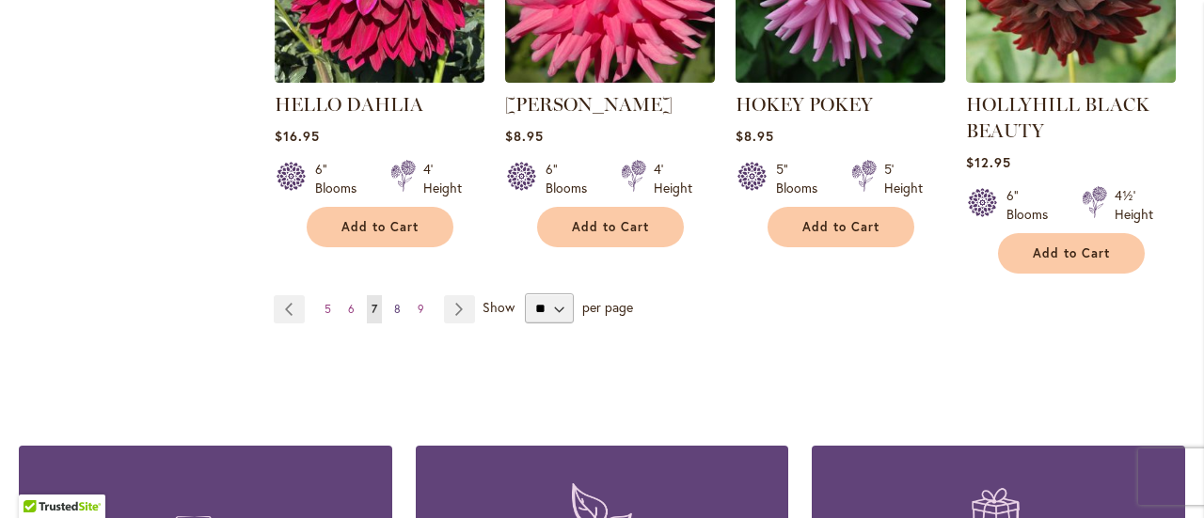
click at [397, 308] on span "8" at bounding box center [397, 309] width 7 height 14
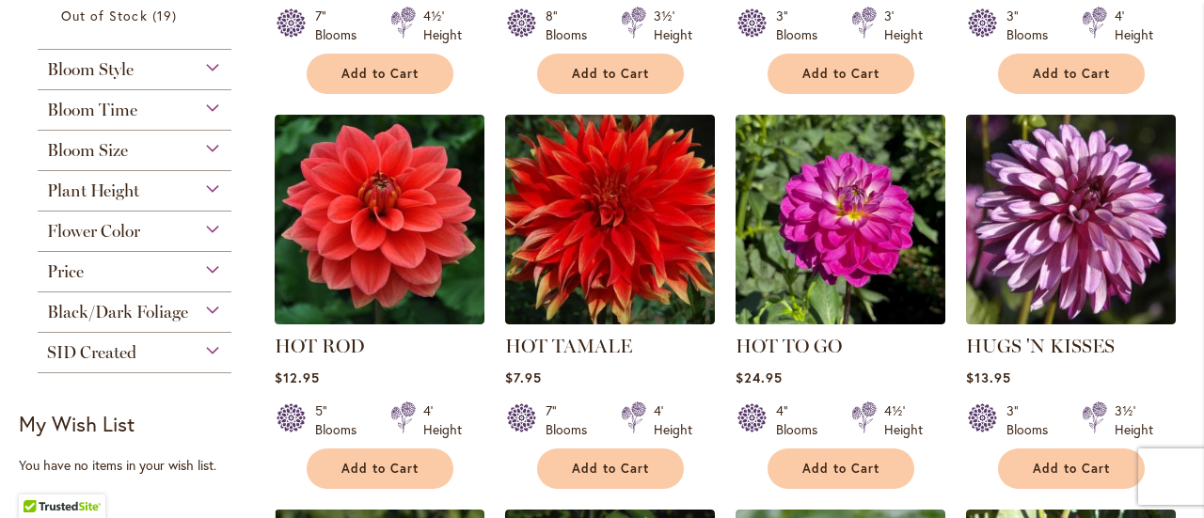
scroll to position [752, 0]
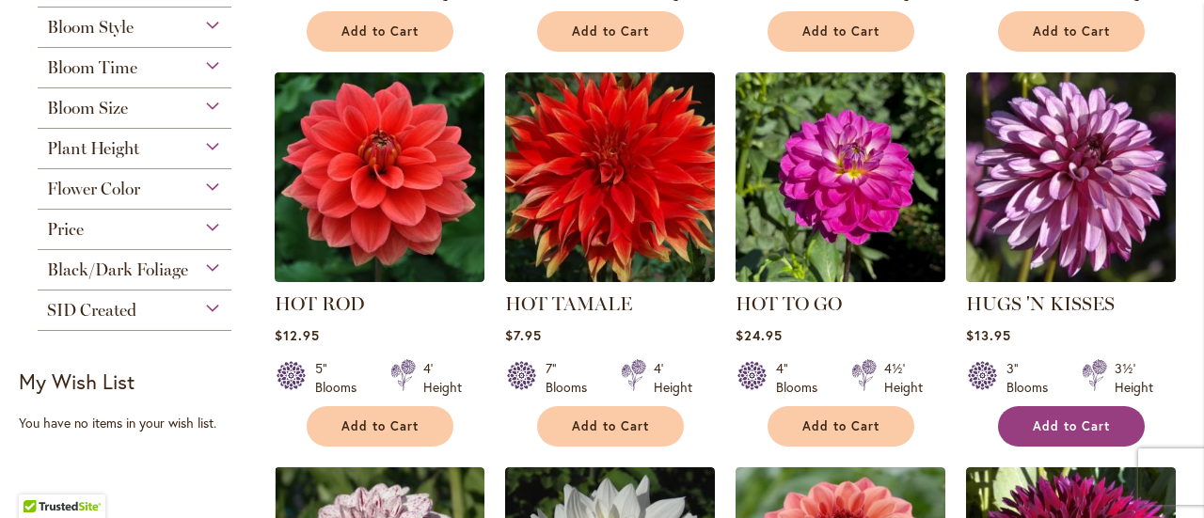
click at [1051, 432] on span "Add to Cart" at bounding box center [1071, 426] width 77 height 16
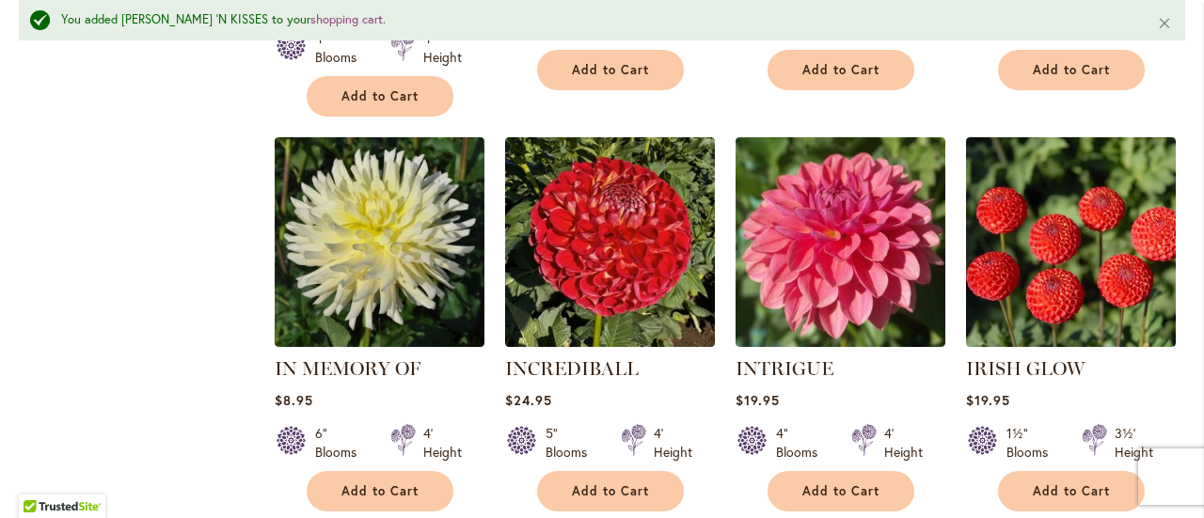
scroll to position [1742, 0]
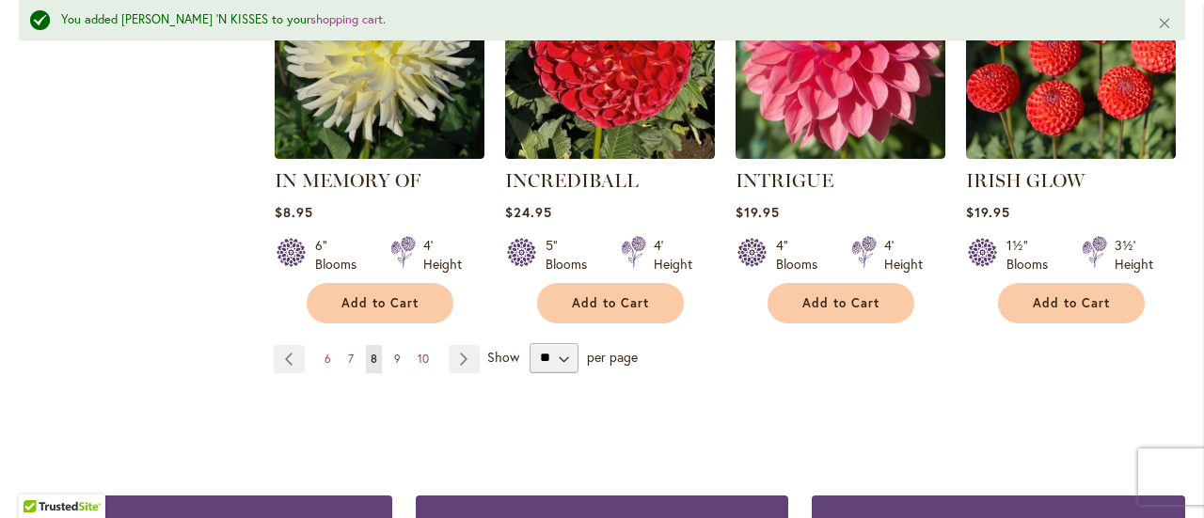
click at [394, 352] on span "9" at bounding box center [397, 359] width 7 height 14
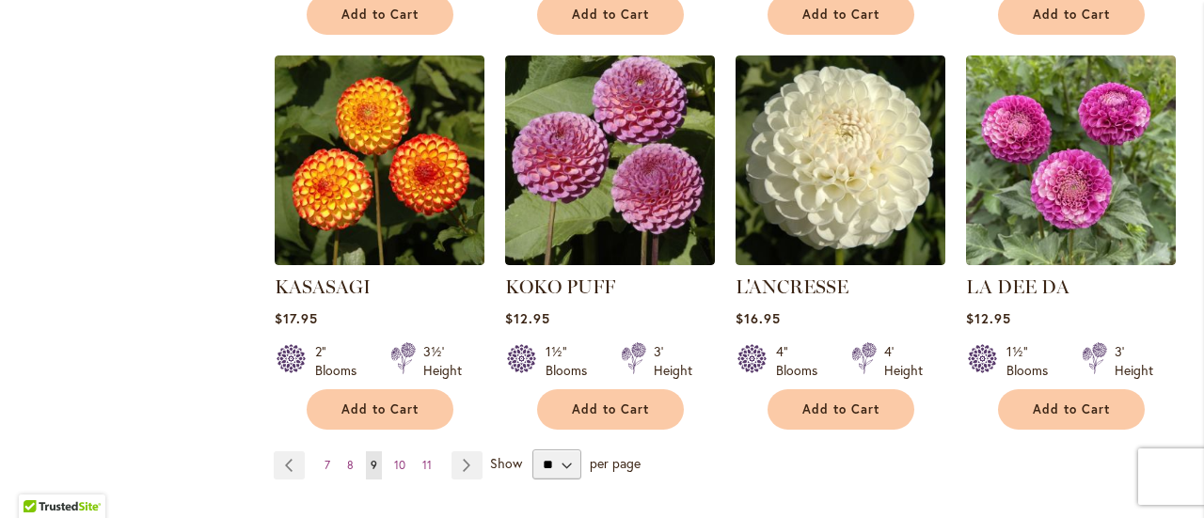
scroll to position [1693, 0]
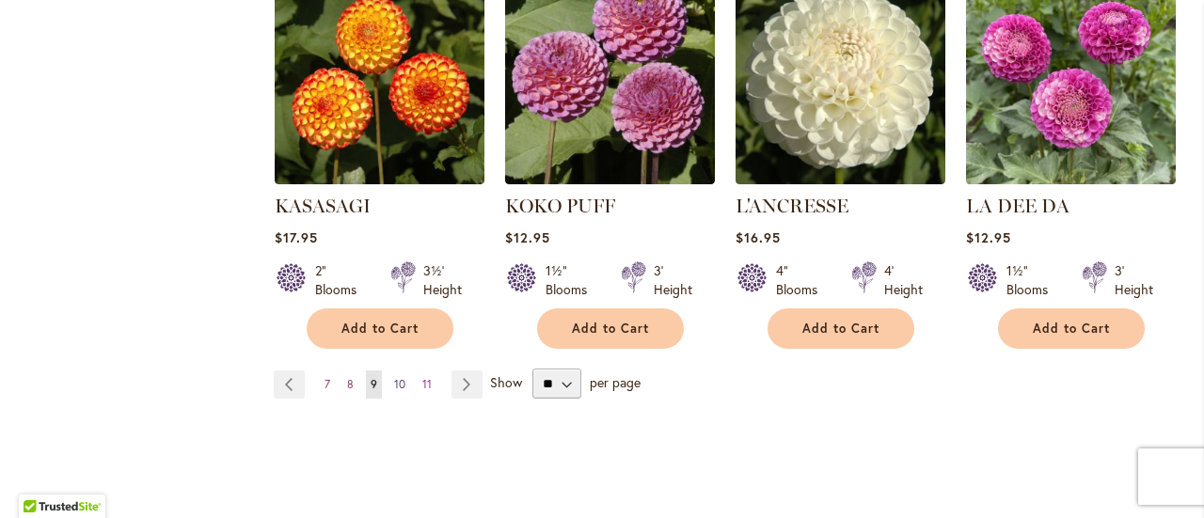
click at [398, 377] on span "10" at bounding box center [399, 384] width 11 height 14
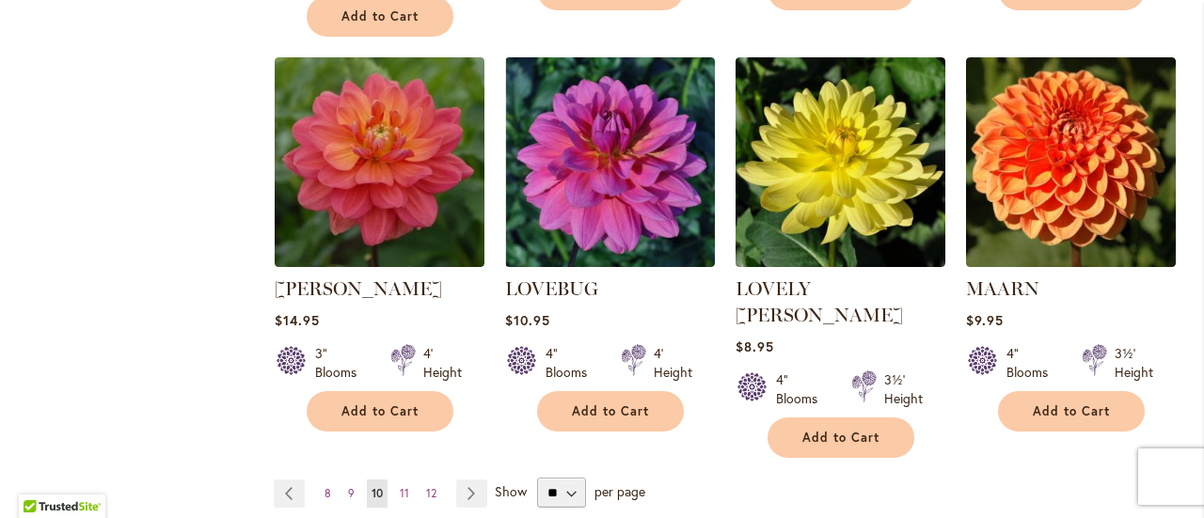
scroll to position [1787, 0]
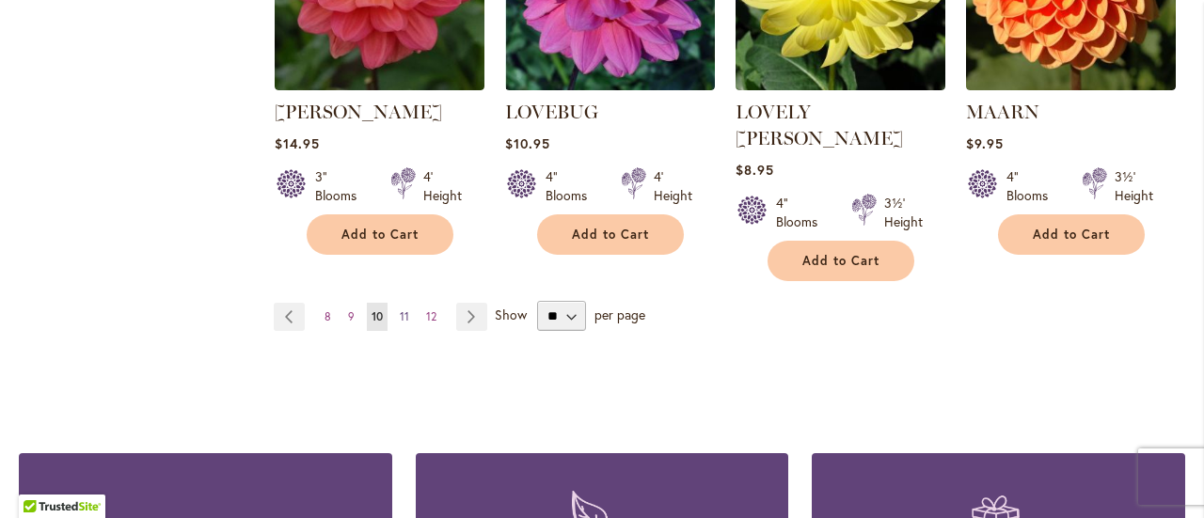
click at [403, 309] on span "11" at bounding box center [404, 316] width 9 height 14
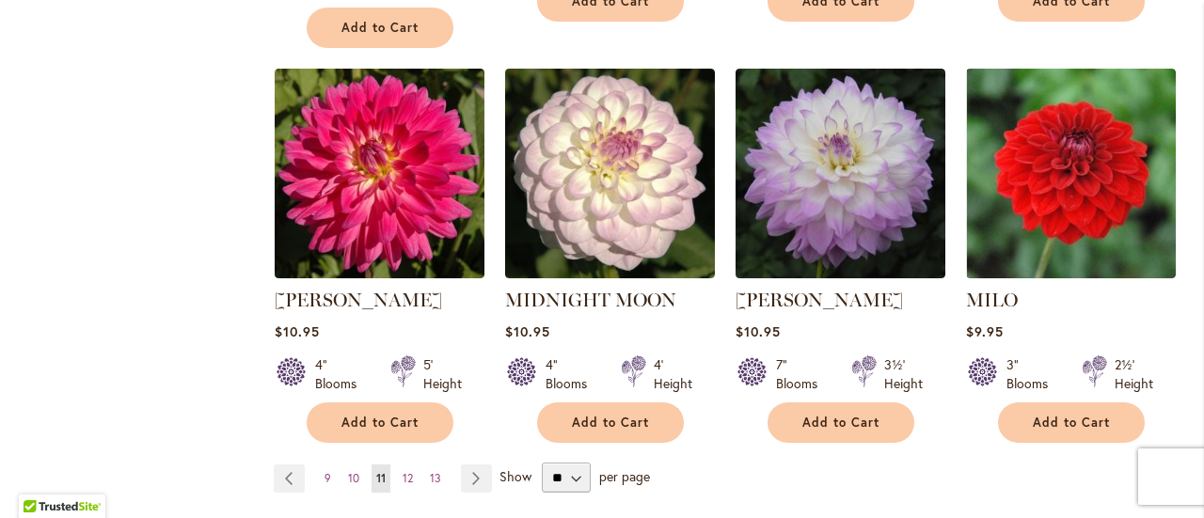
scroll to position [1693, 0]
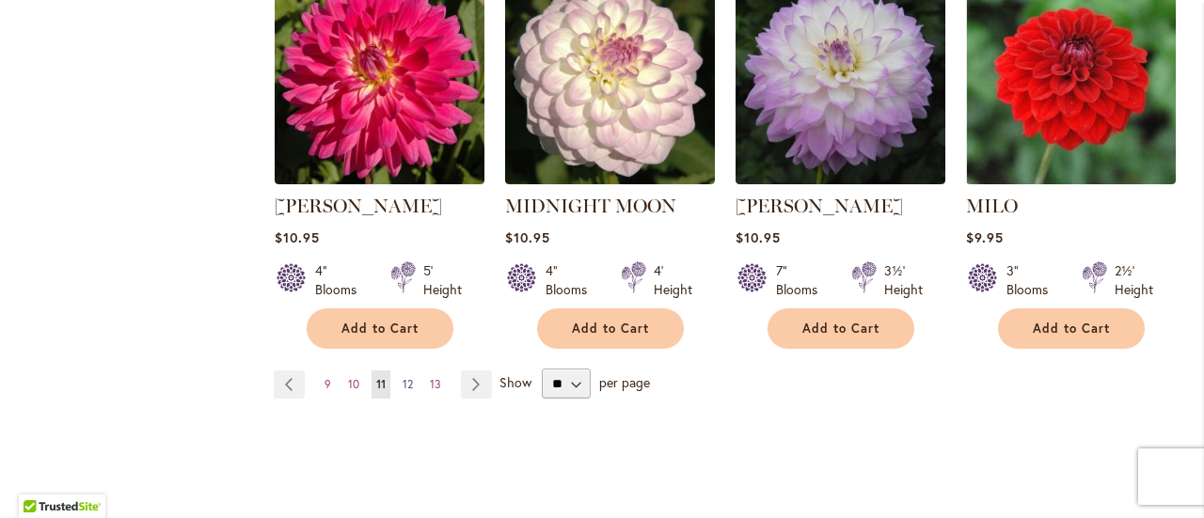
click at [403, 377] on span "12" at bounding box center [407, 384] width 10 height 14
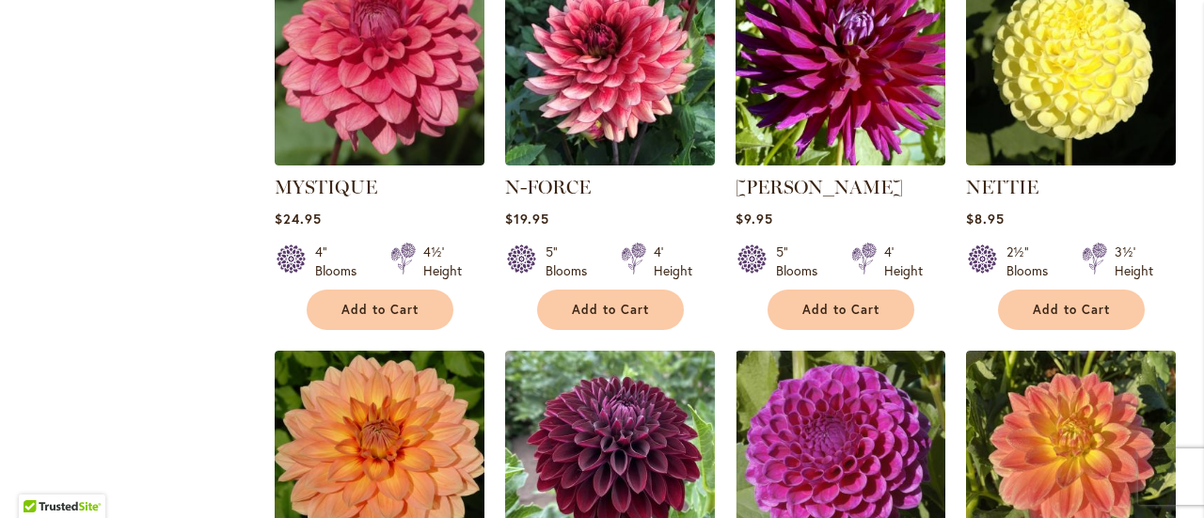
scroll to position [1599, 0]
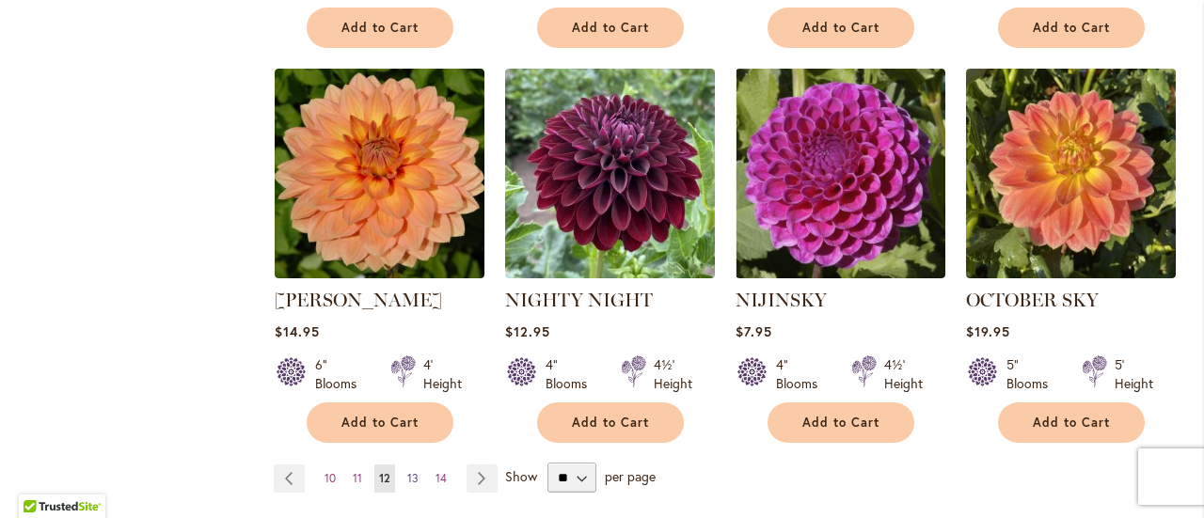
click at [412, 471] on span "13" at bounding box center [412, 478] width 11 height 14
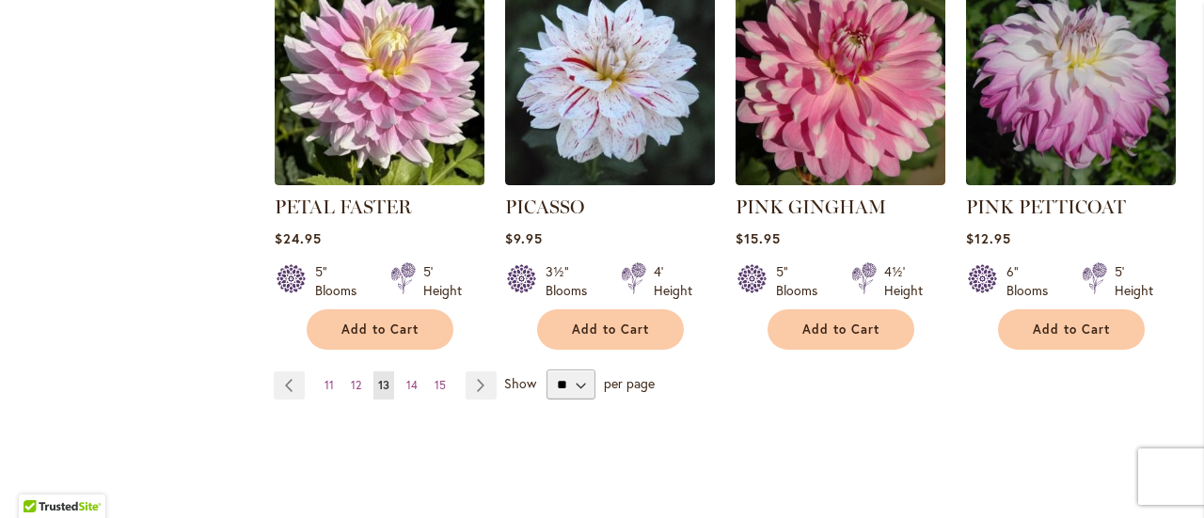
scroll to position [1693, 0]
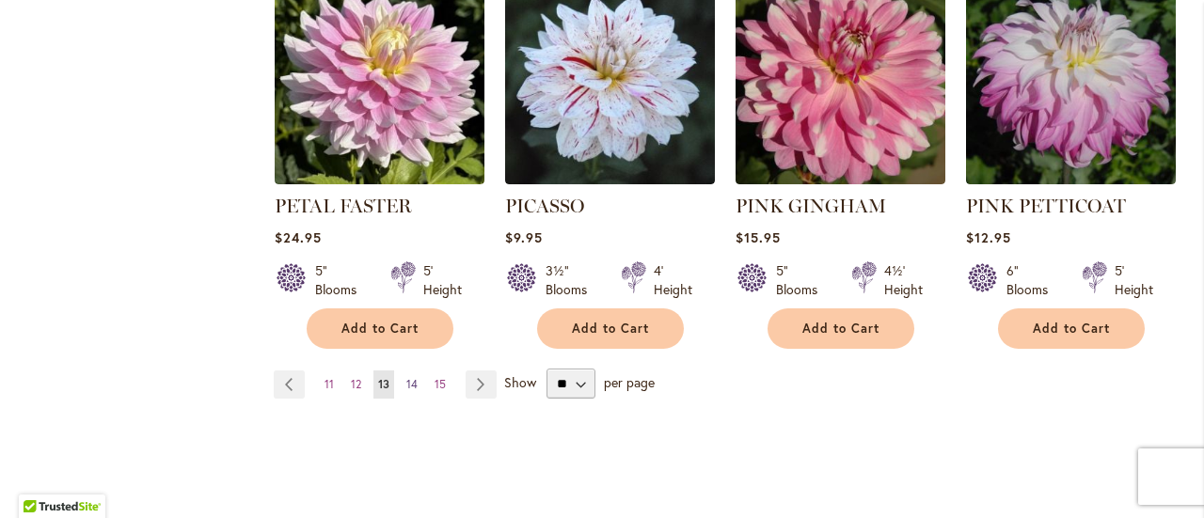
click at [412, 386] on span "14" at bounding box center [411, 384] width 11 height 14
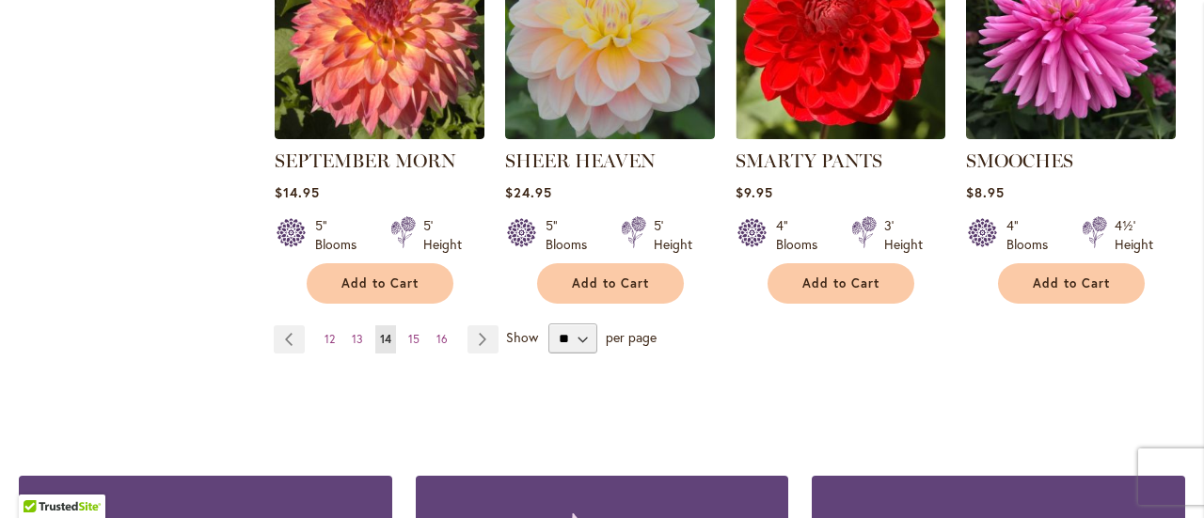
scroll to position [1787, 0]
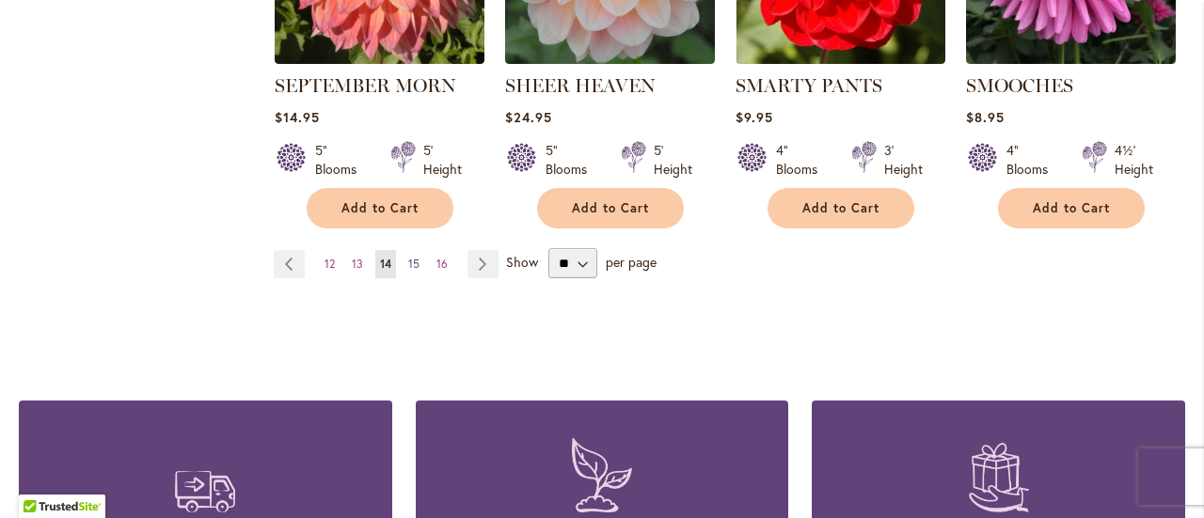
click at [410, 265] on span "15" at bounding box center [413, 264] width 11 height 14
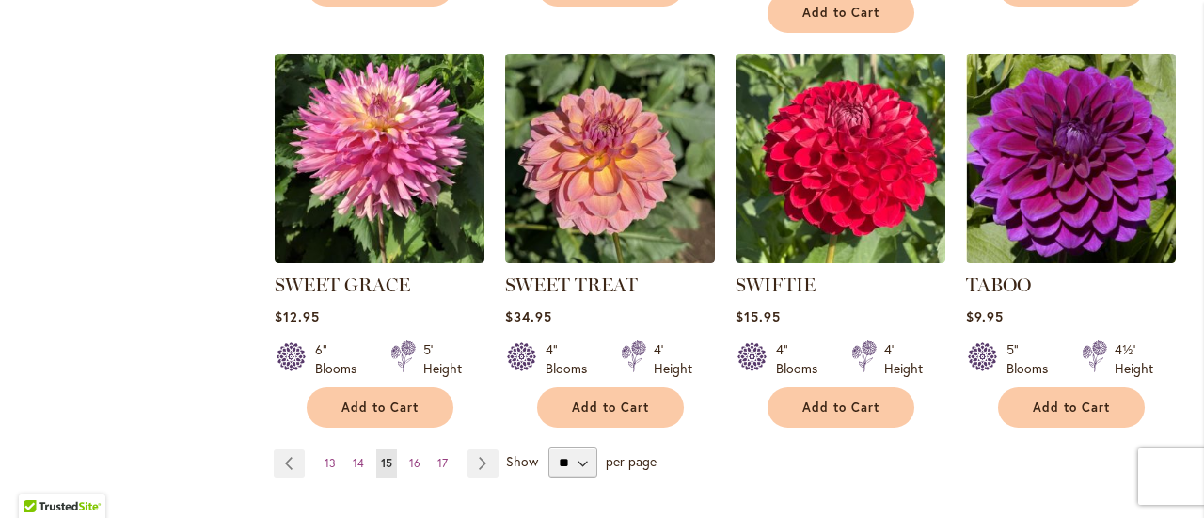
scroll to position [1599, 0]
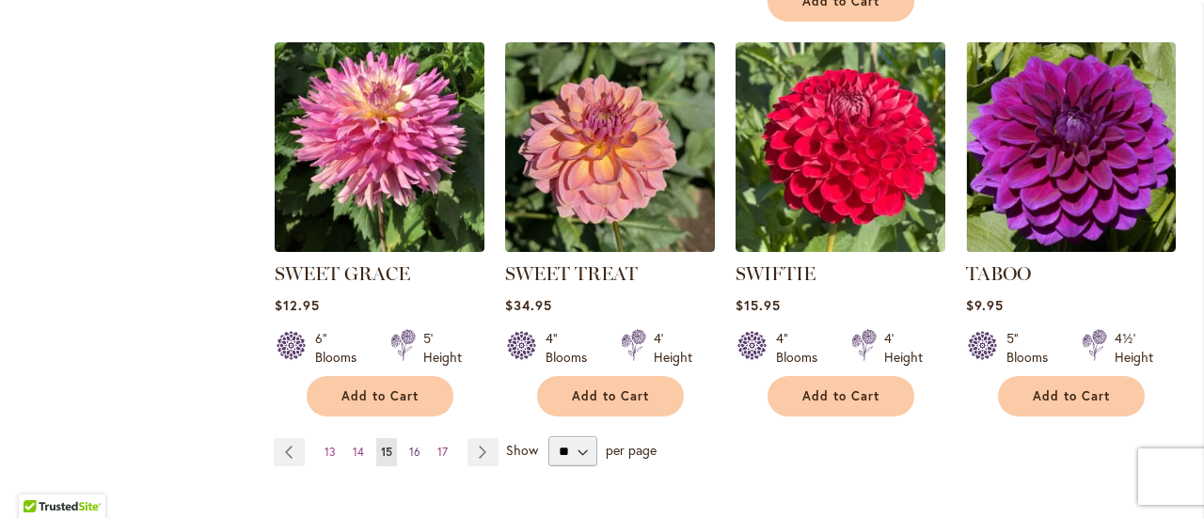
click at [410, 453] on span "16" at bounding box center [414, 452] width 11 height 14
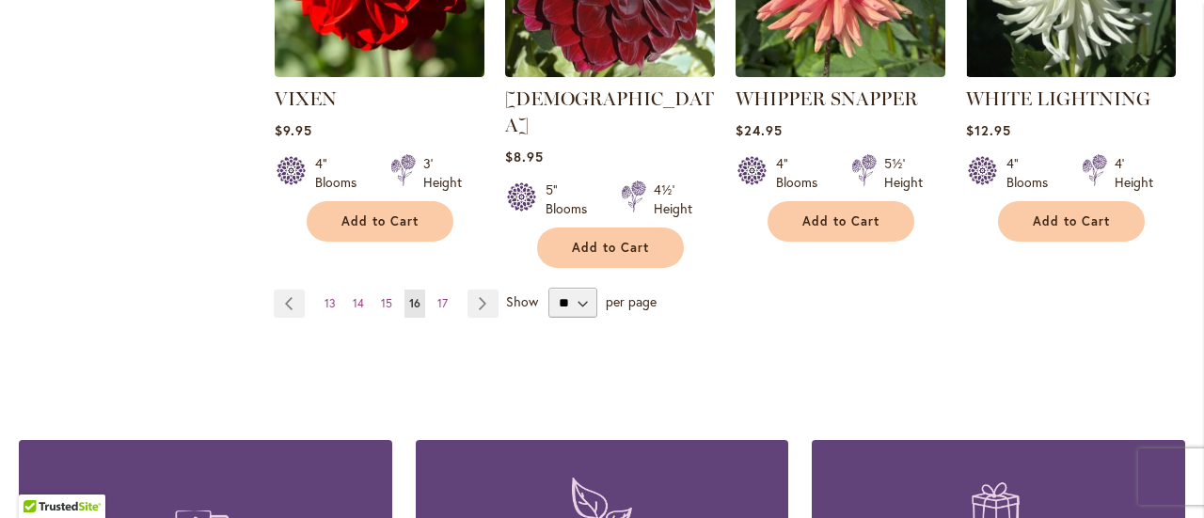
scroll to position [1787, 0]
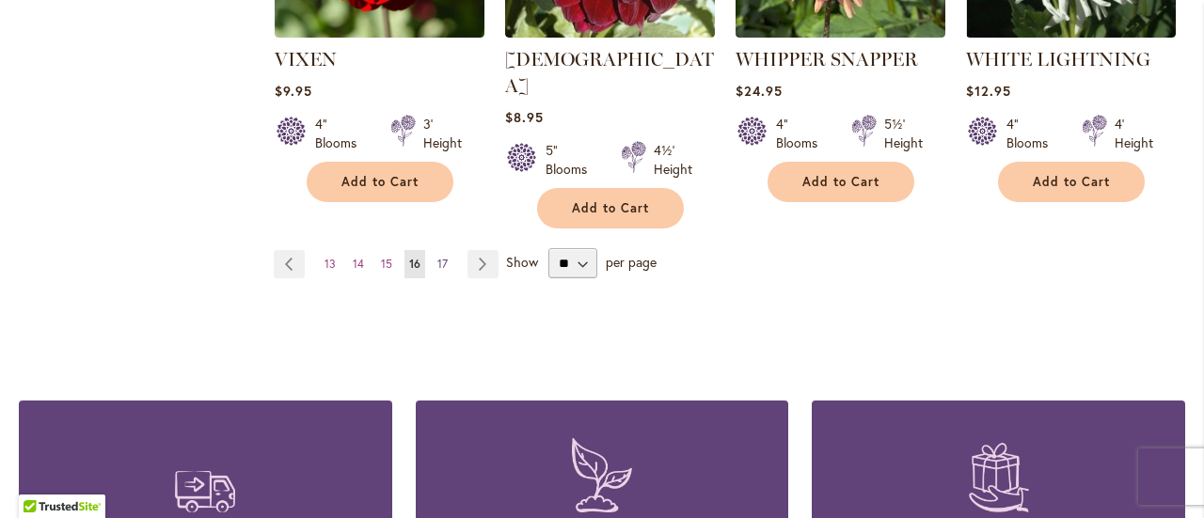
click at [437, 257] on span "17" at bounding box center [442, 264] width 10 height 14
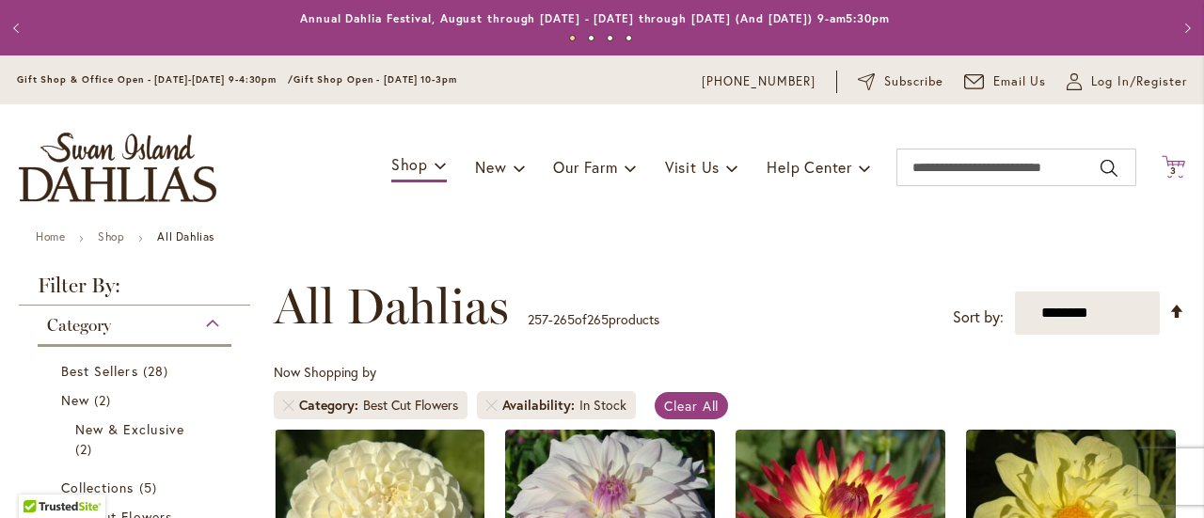
click at [1162, 164] on icon at bounding box center [1173, 166] width 24 height 23
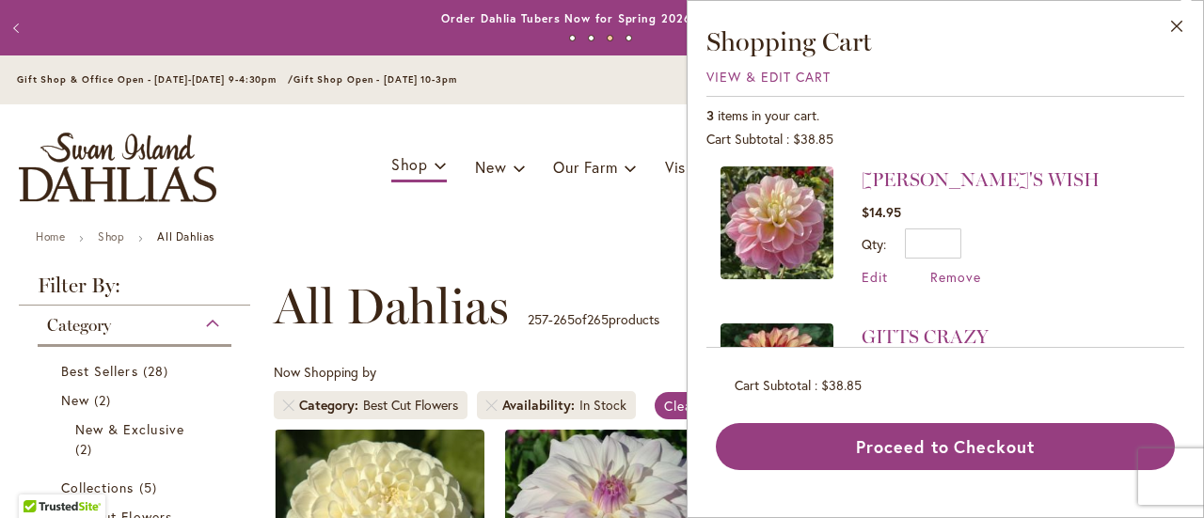
scroll to position [8, 0]
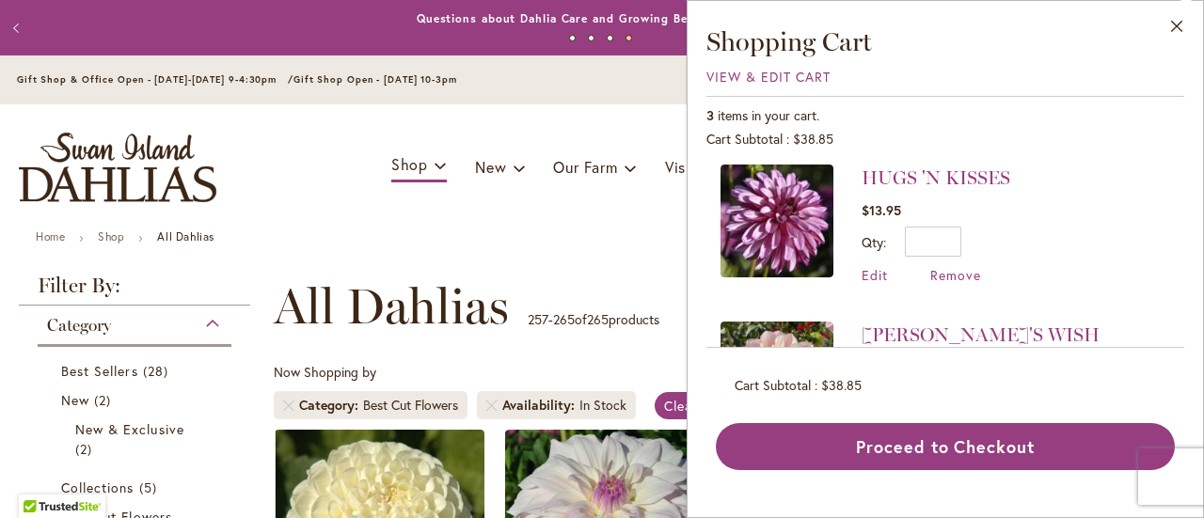
click at [632, 230] on ul "Home Shop All Dahlias" at bounding box center [602, 238] width 1132 height 17
